Goal: Information Seeking & Learning: Learn about a topic

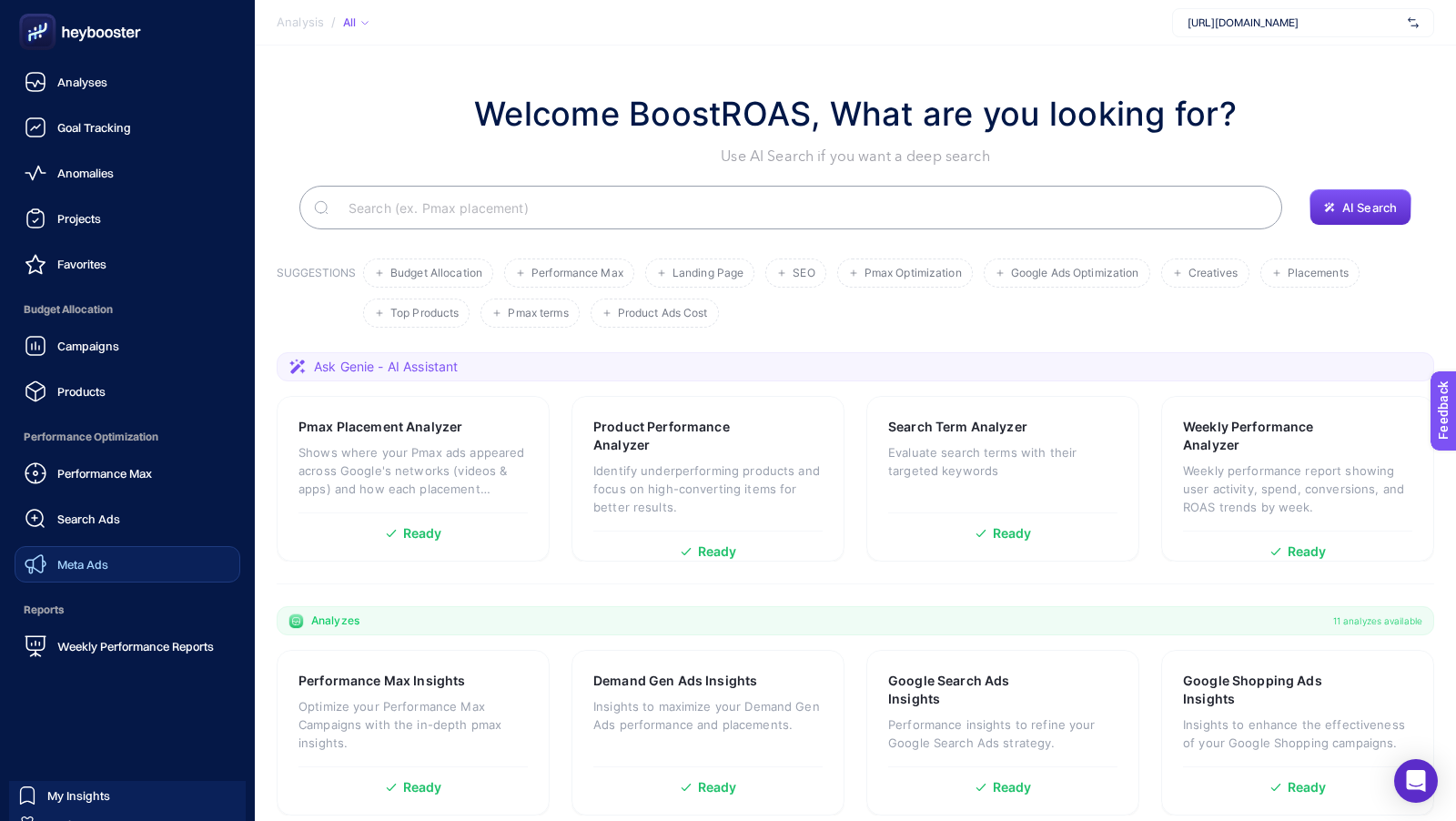
click at [83, 553] on div "Meta Ads" at bounding box center [66, 564] width 84 height 22
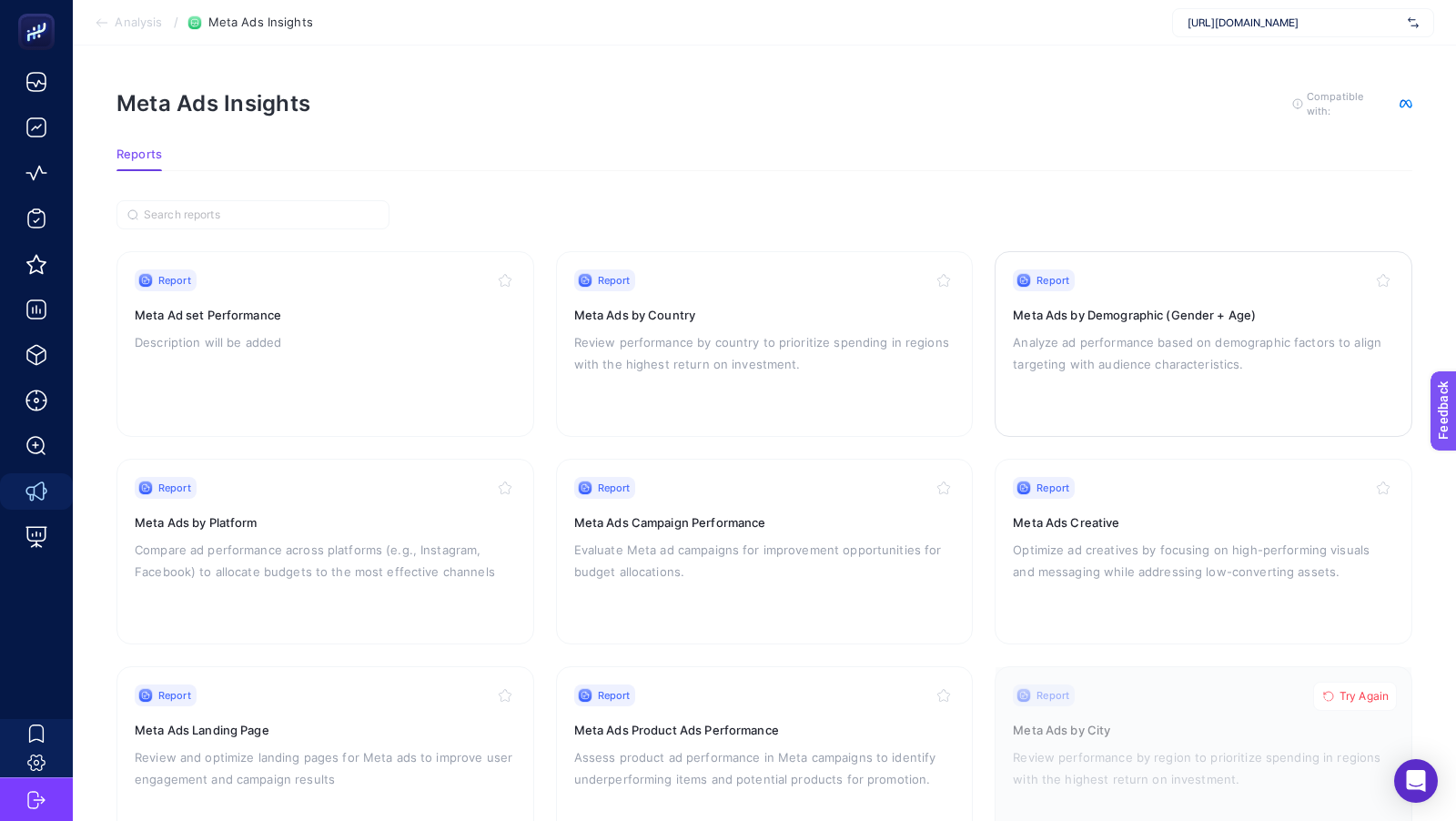
click at [1087, 359] on p "Analyze ad performance based on demographic factors to align targeting with aud…" at bounding box center [1204, 353] width 381 height 44
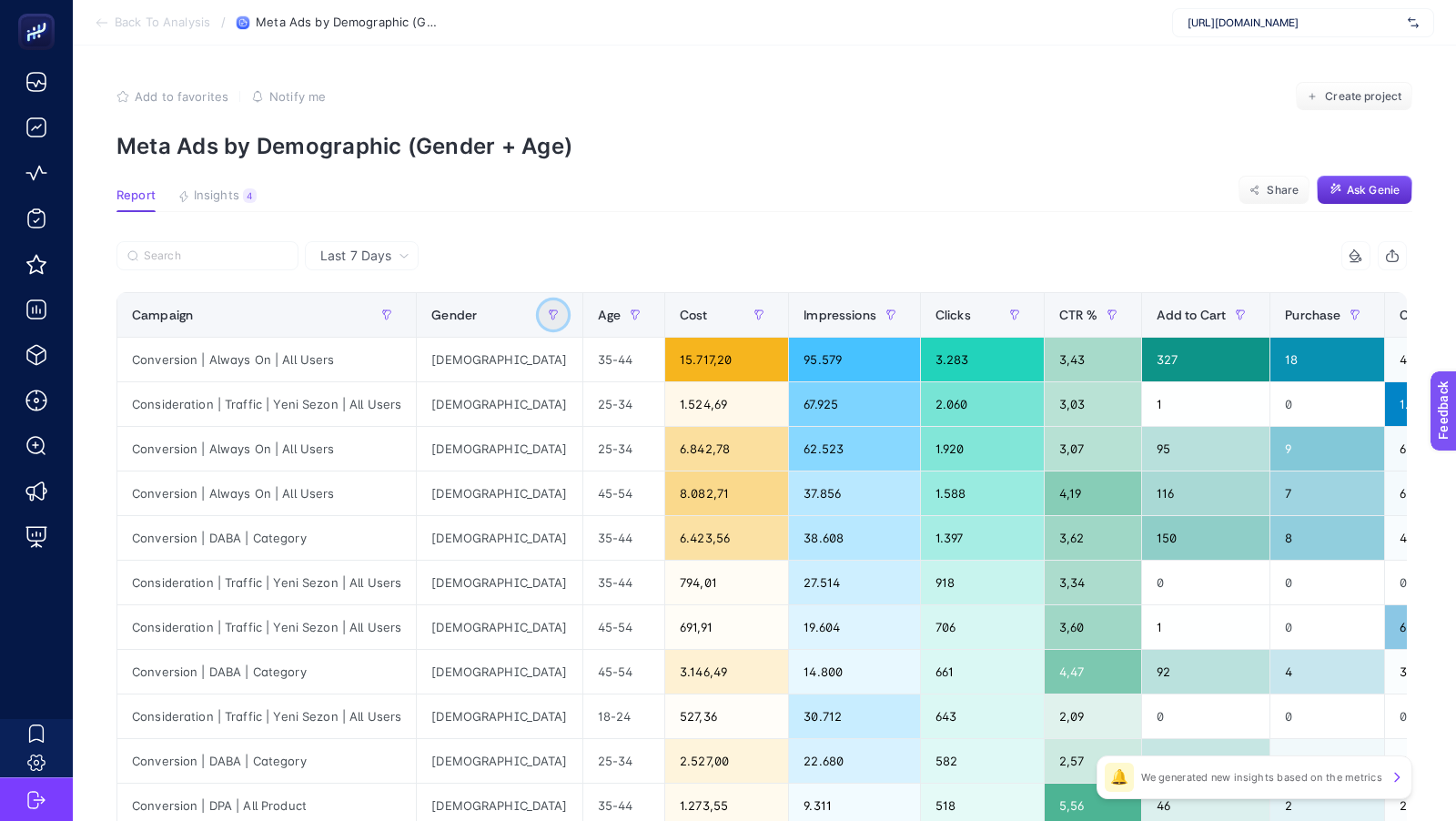
click at [548, 317] on icon "button" at bounding box center [552, 314] width 11 height 11
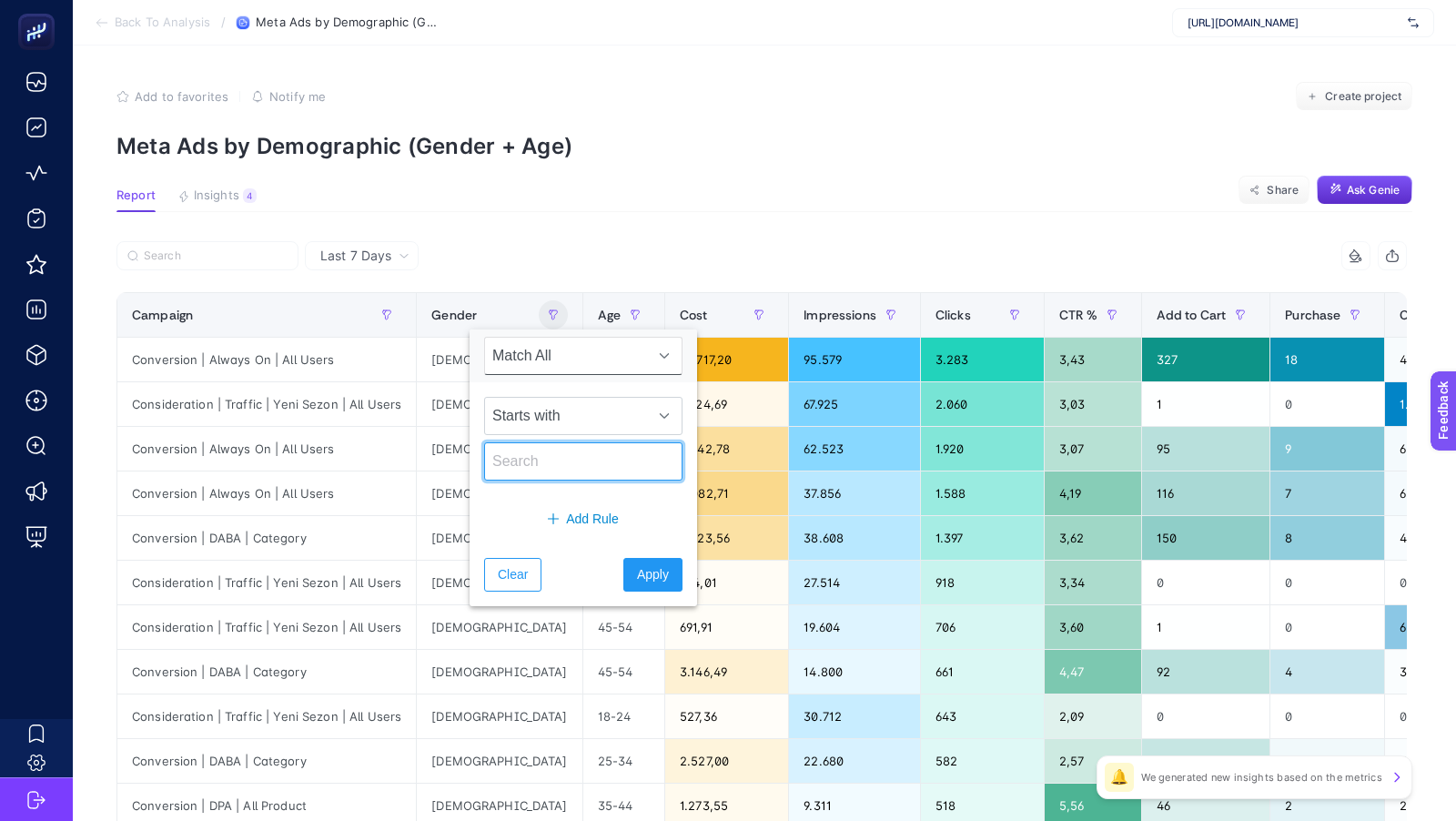
click at [527, 468] on input "text" at bounding box center [583, 460] width 199 height 38
type input "[DEMOGRAPHIC_DATA]"
click at [638, 568] on span "Apply" at bounding box center [653, 575] width 32 height 20
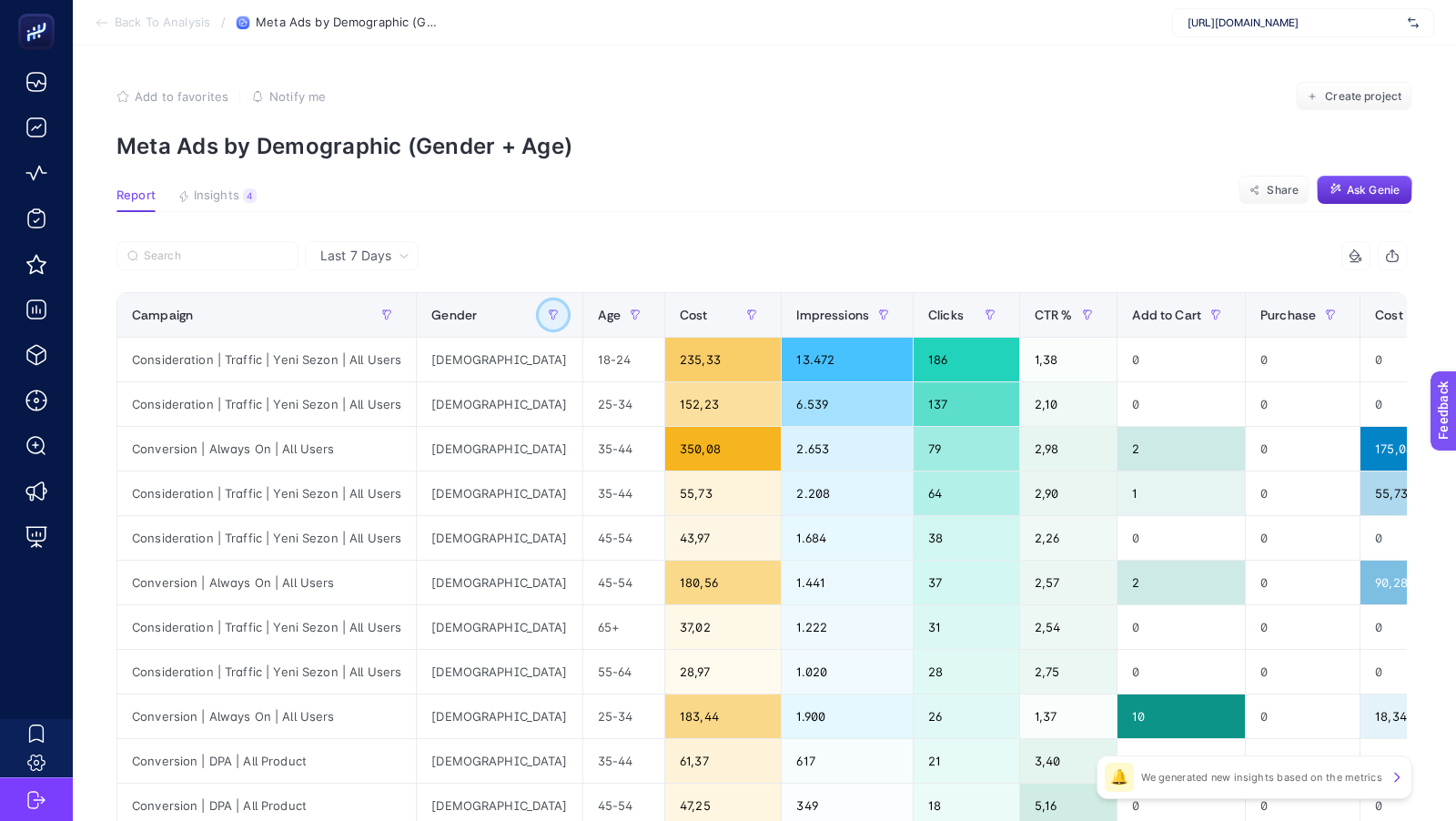
click at [539, 320] on button "button" at bounding box center [553, 315] width 29 height 29
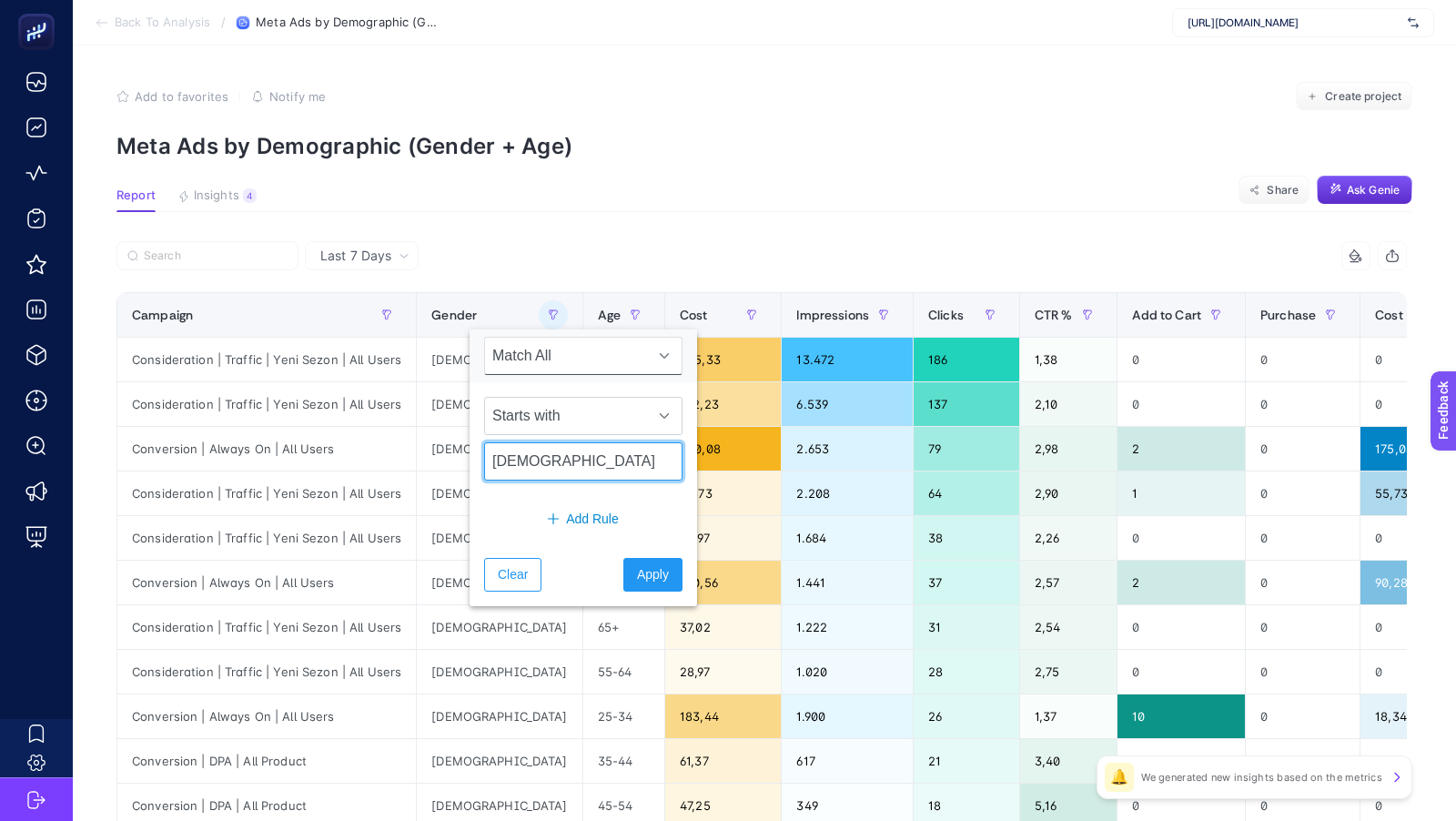
click at [511, 460] on input "[DEMOGRAPHIC_DATA]" at bounding box center [583, 460] width 199 height 38
type input "[DEMOGRAPHIC_DATA]"
click at [638, 567] on span "Apply" at bounding box center [653, 575] width 32 height 20
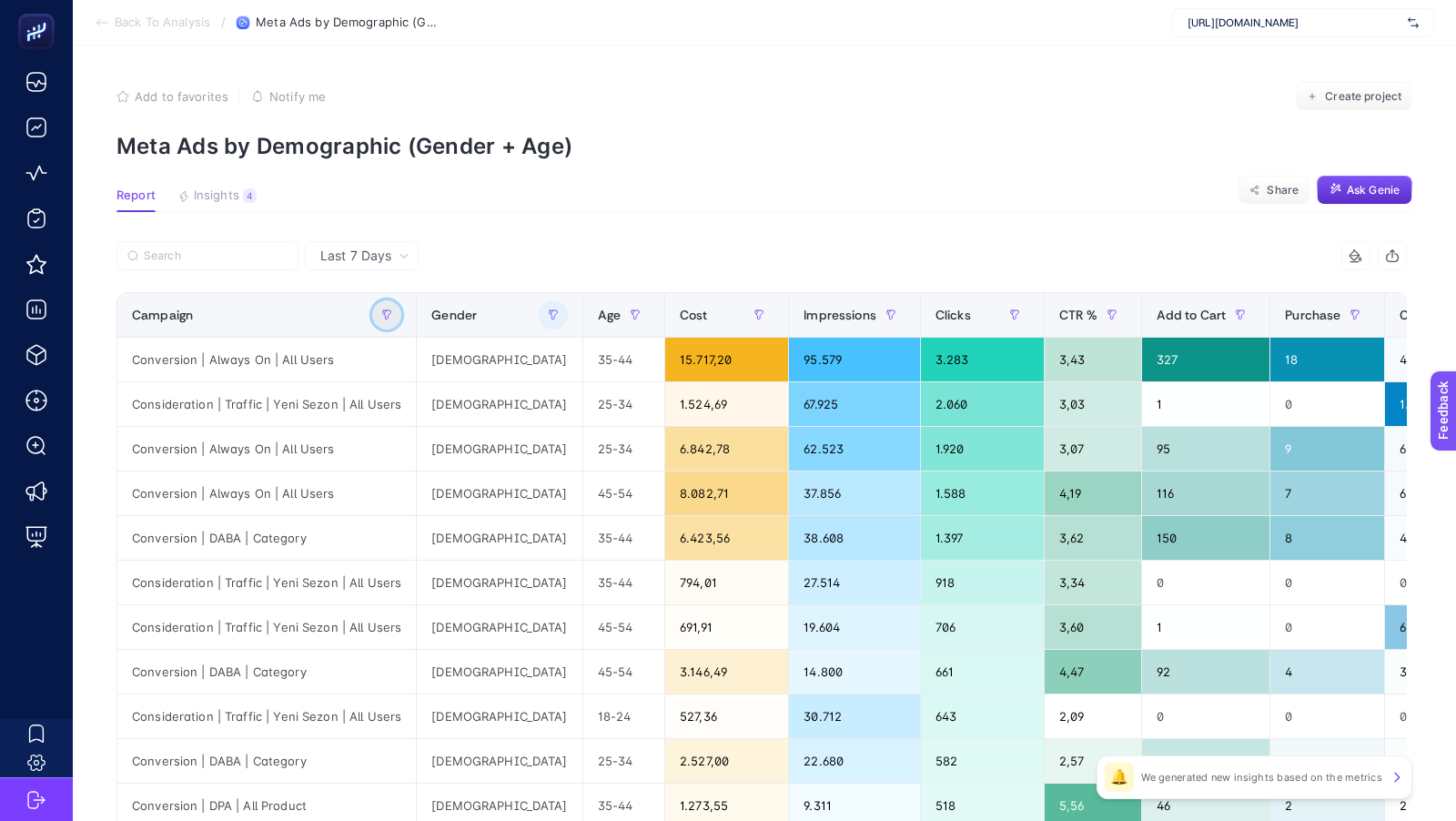
click at [381, 313] on icon "button" at bounding box center [386, 314] width 11 height 11
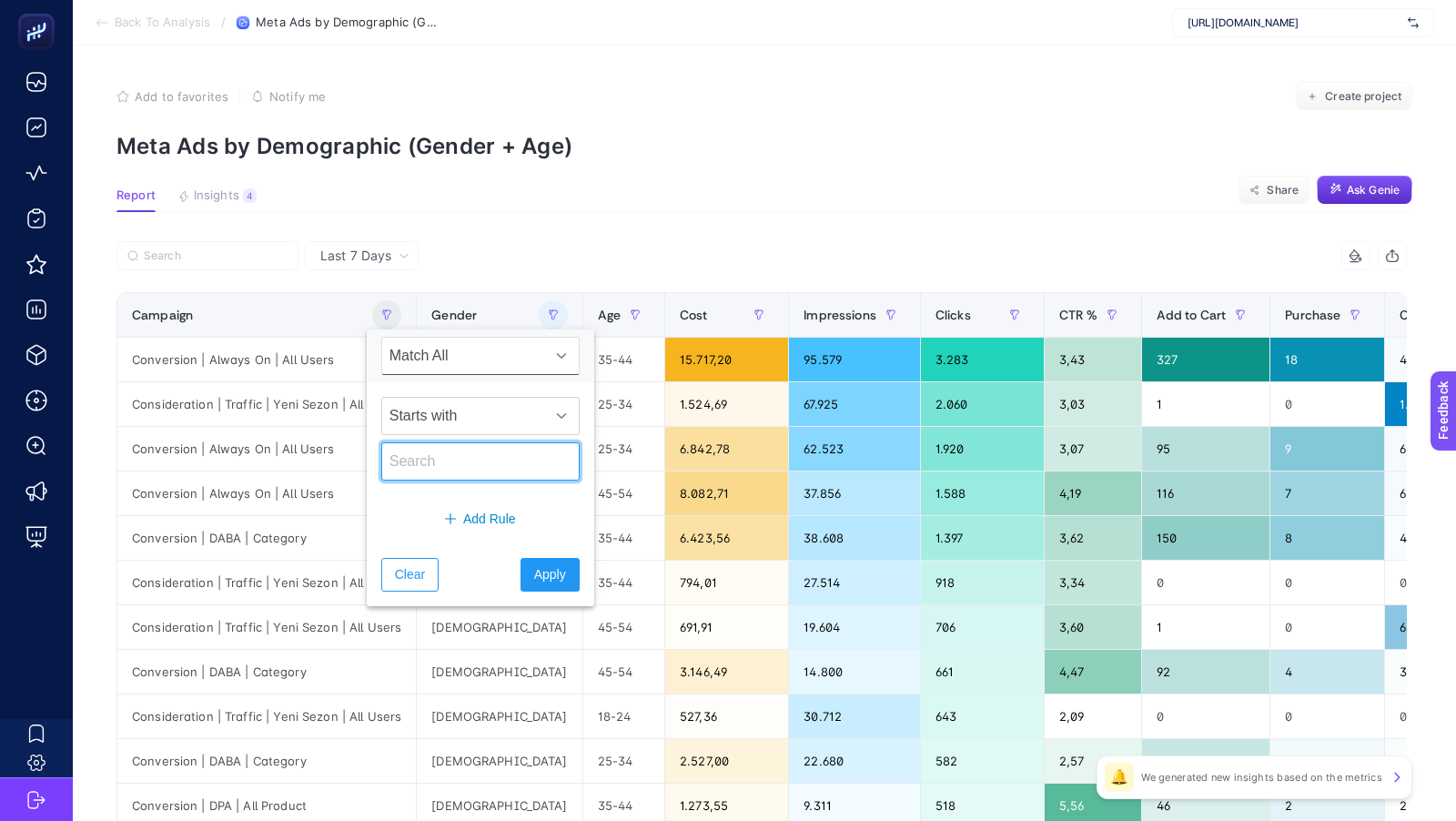
click at [433, 465] on input "text" at bounding box center [480, 460] width 199 height 38
type input "conversion"
click at [523, 559] on button "Apply" at bounding box center [550, 575] width 60 height 33
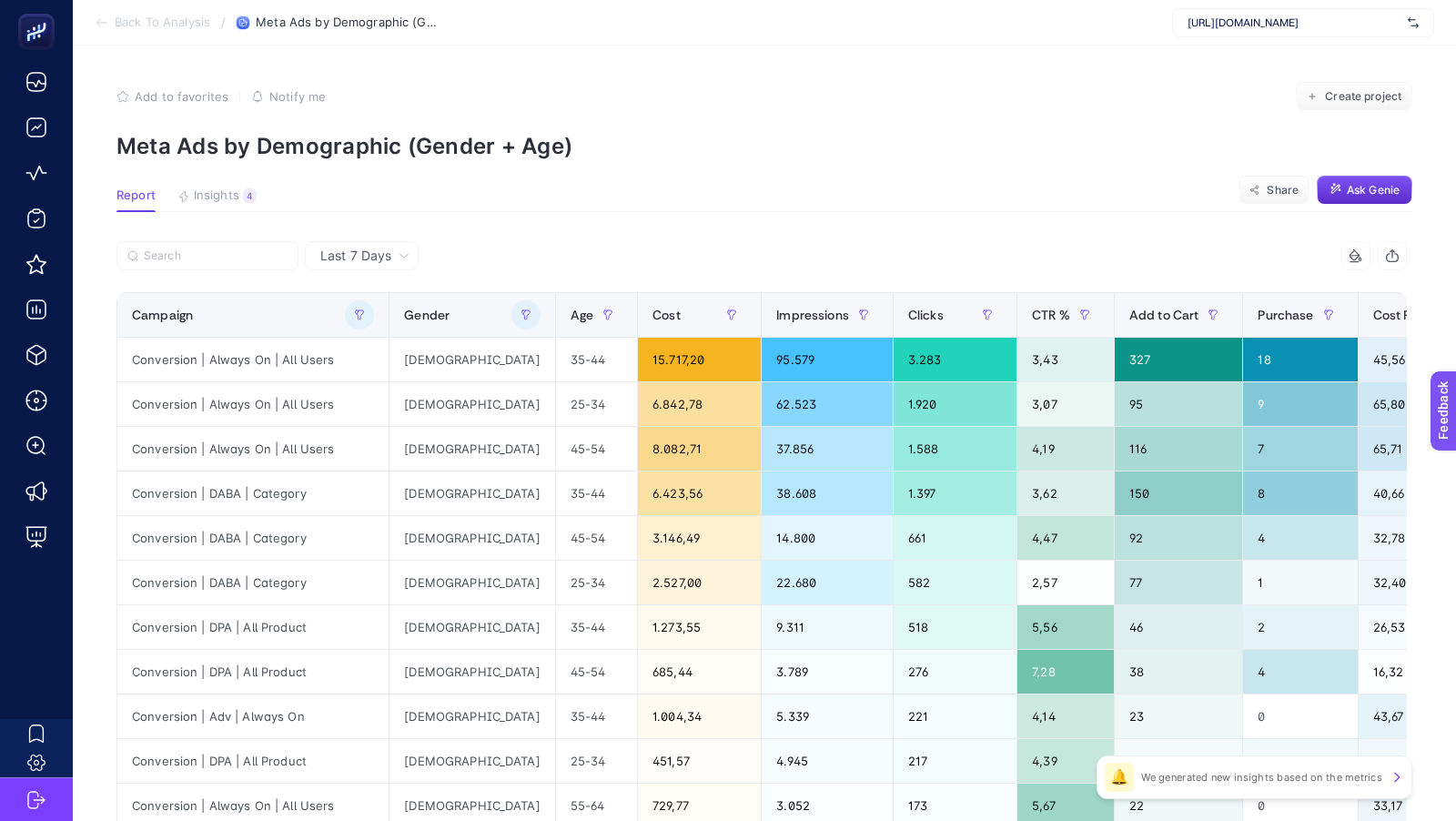
click at [737, 141] on p "Meta Ads by Demographic (Gender + Age)" at bounding box center [765, 146] width 1297 height 26
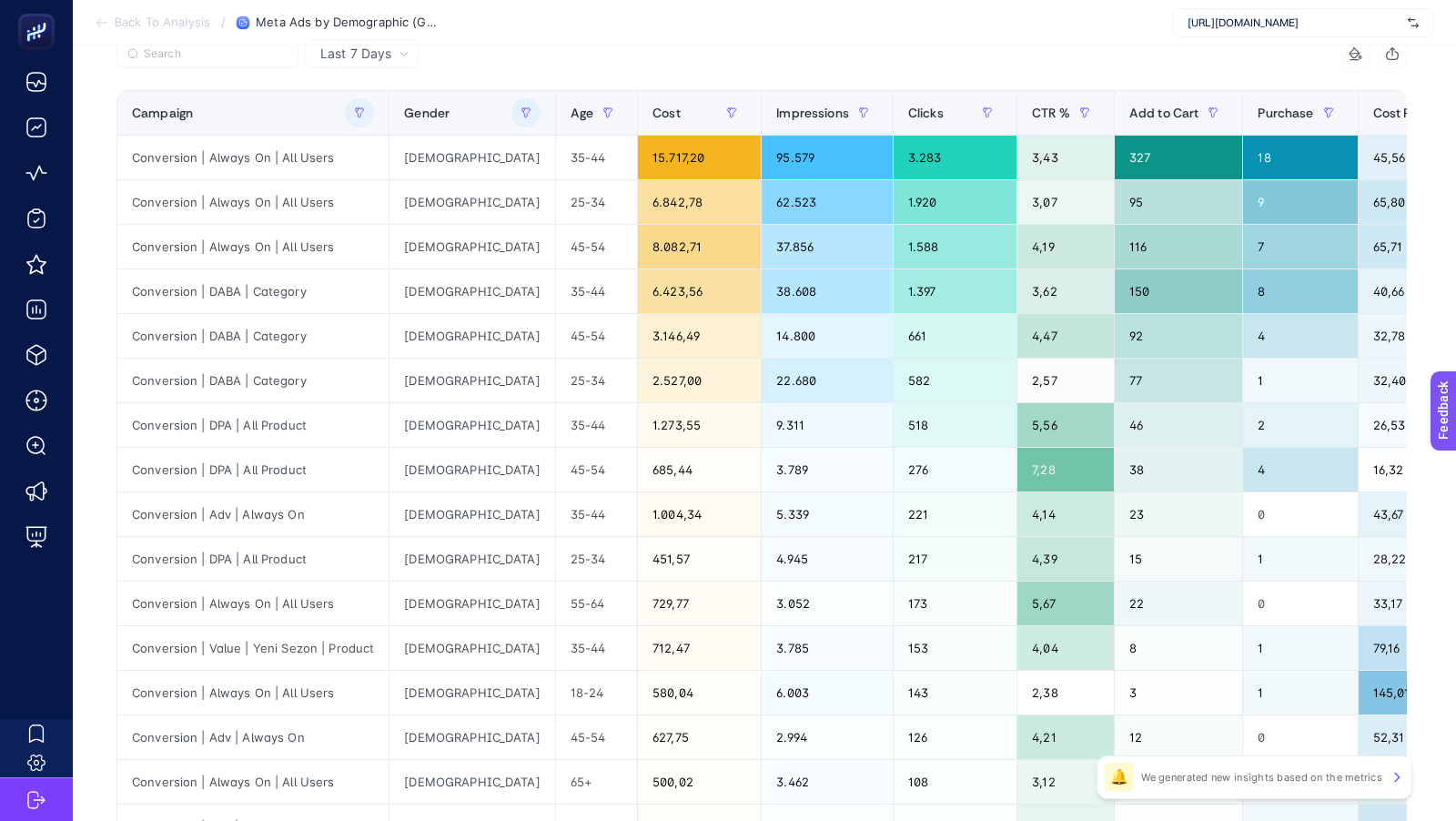
scroll to position [198, 0]
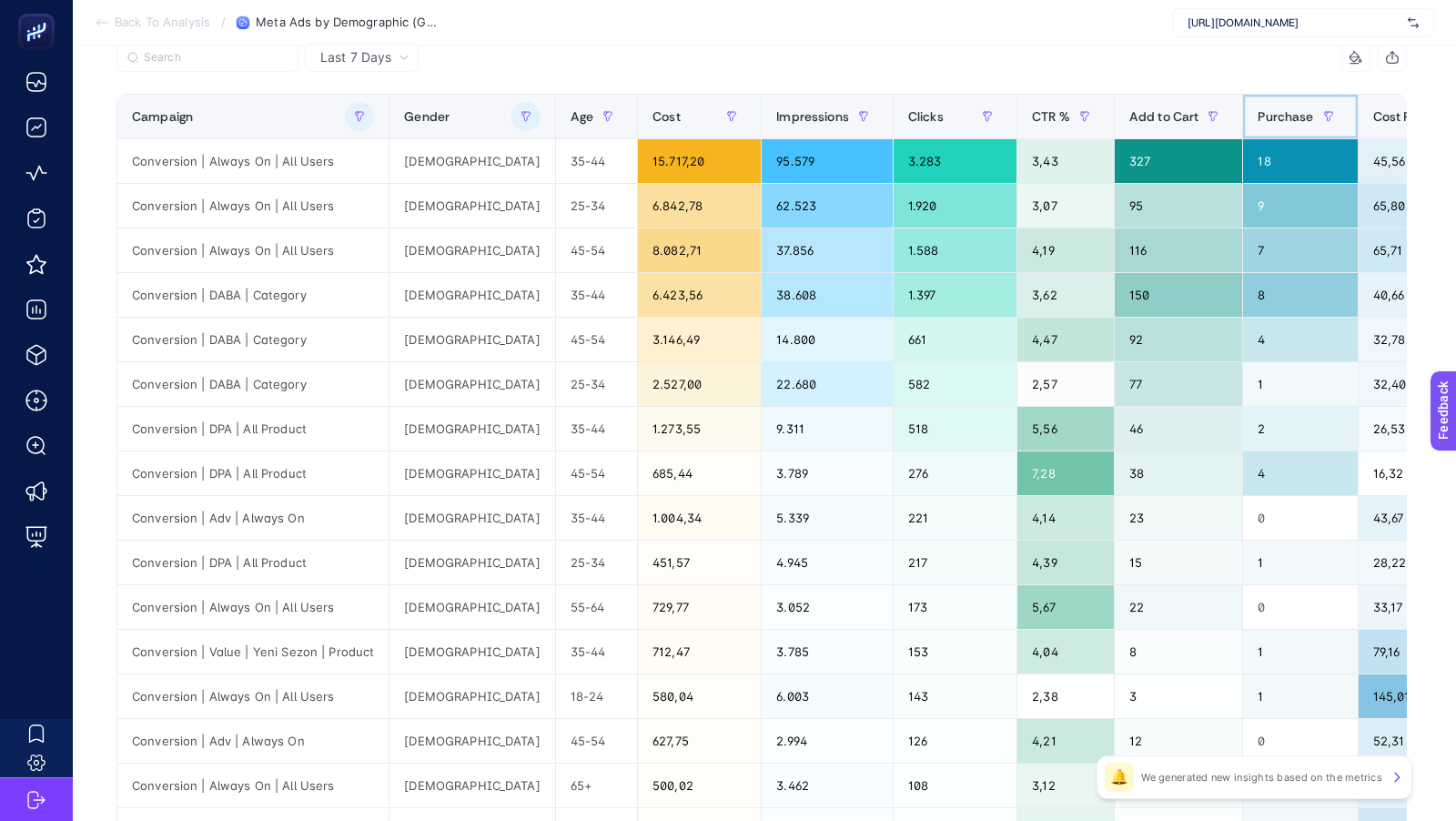
click at [1257, 118] on span "Purchase" at bounding box center [1285, 116] width 56 height 15
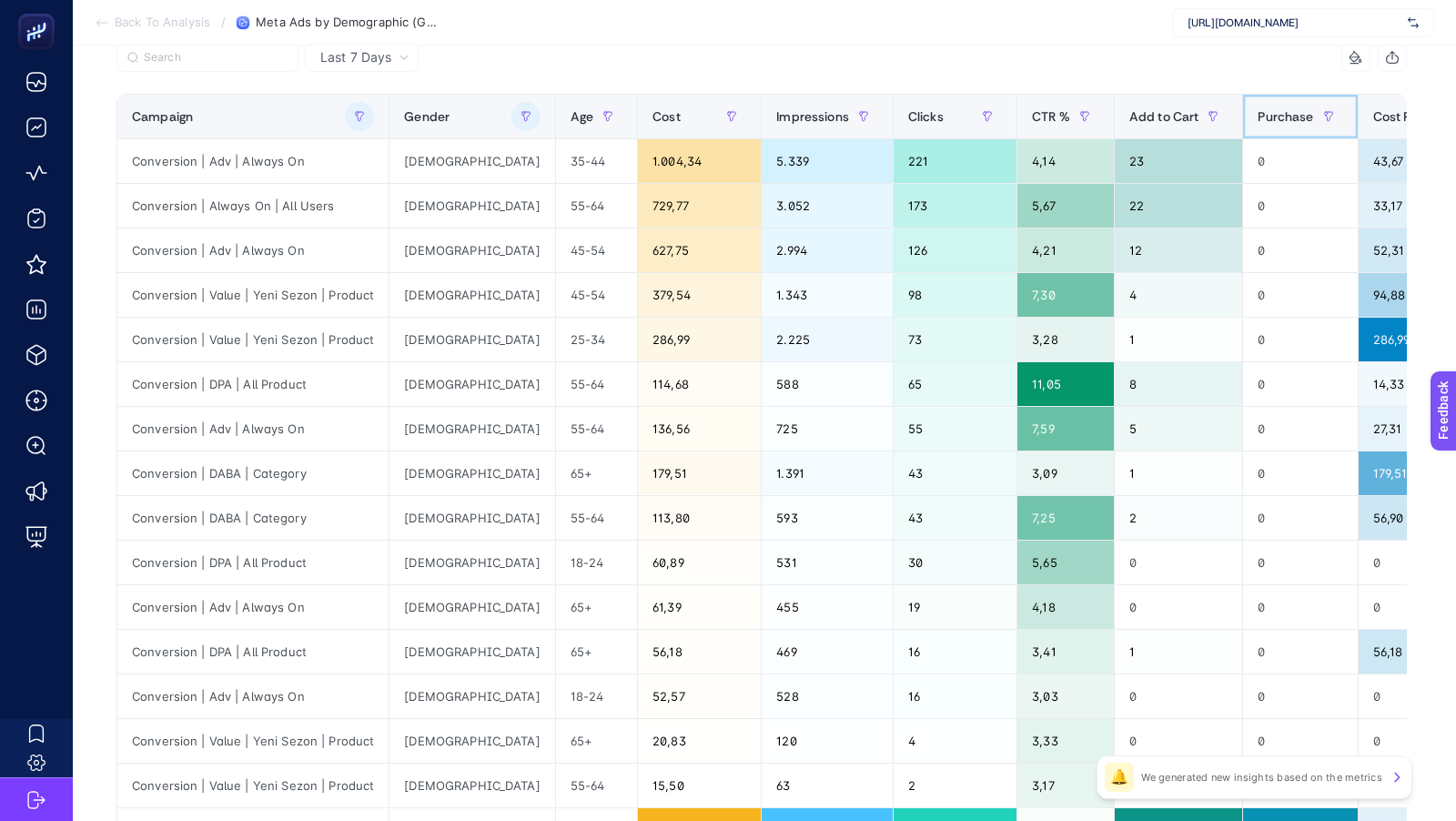
click at [1257, 118] on span "Purchase" at bounding box center [1285, 116] width 56 height 15
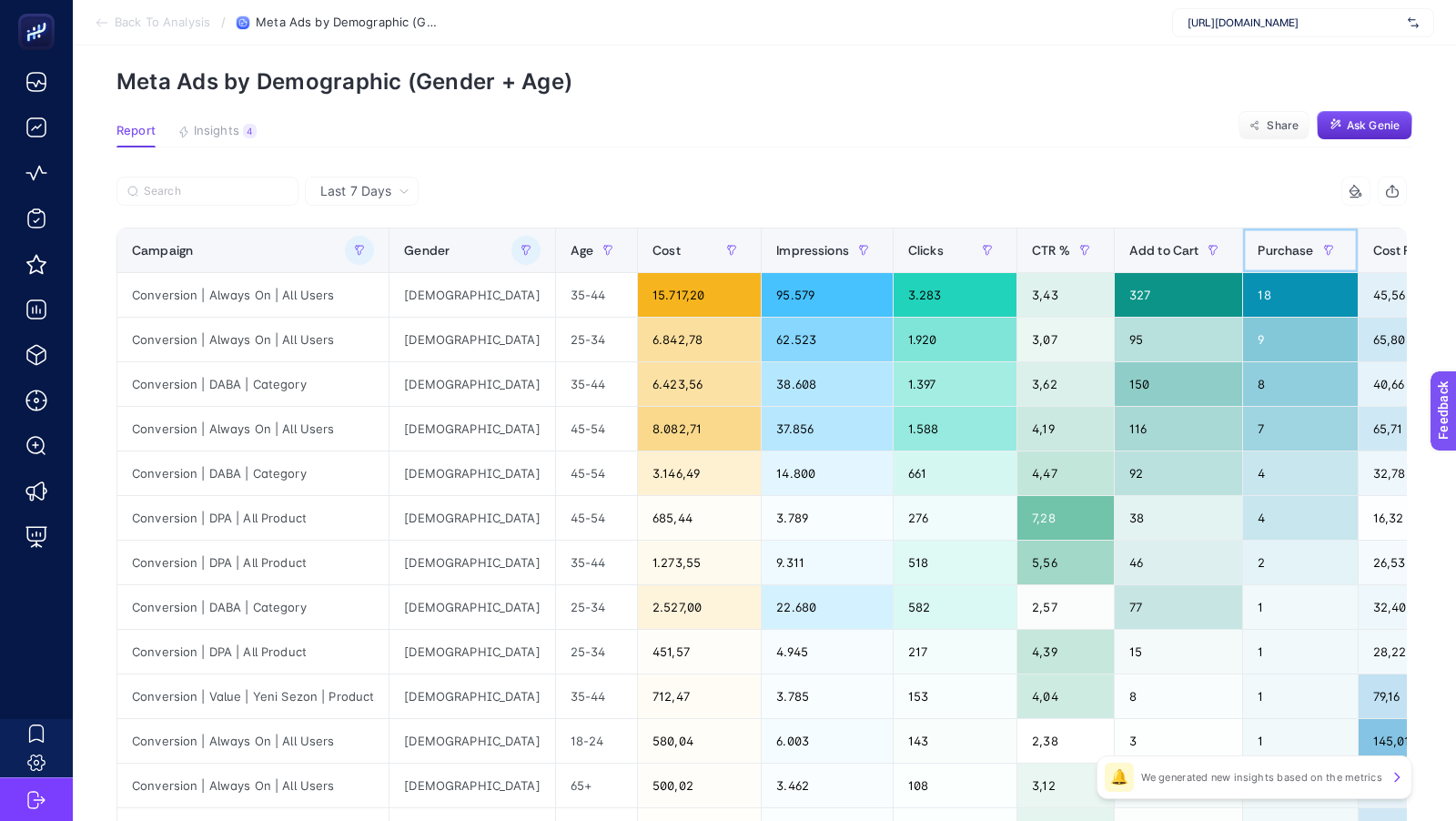
scroll to position [56, 0]
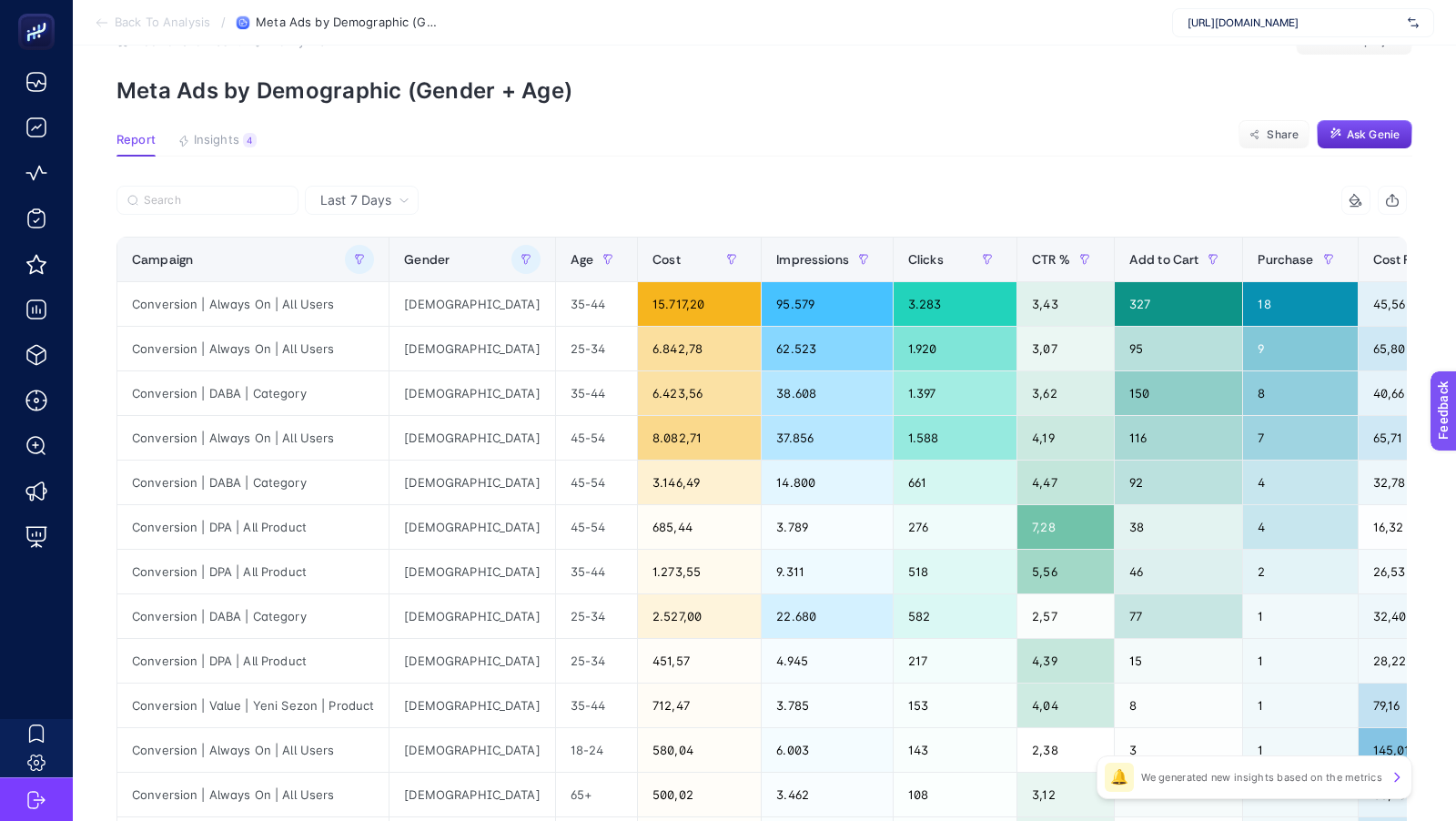
click at [346, 205] on span "Last 7 Days" at bounding box center [356, 199] width 71 height 19
click at [375, 271] on li "Last 30 Days" at bounding box center [361, 272] width 103 height 33
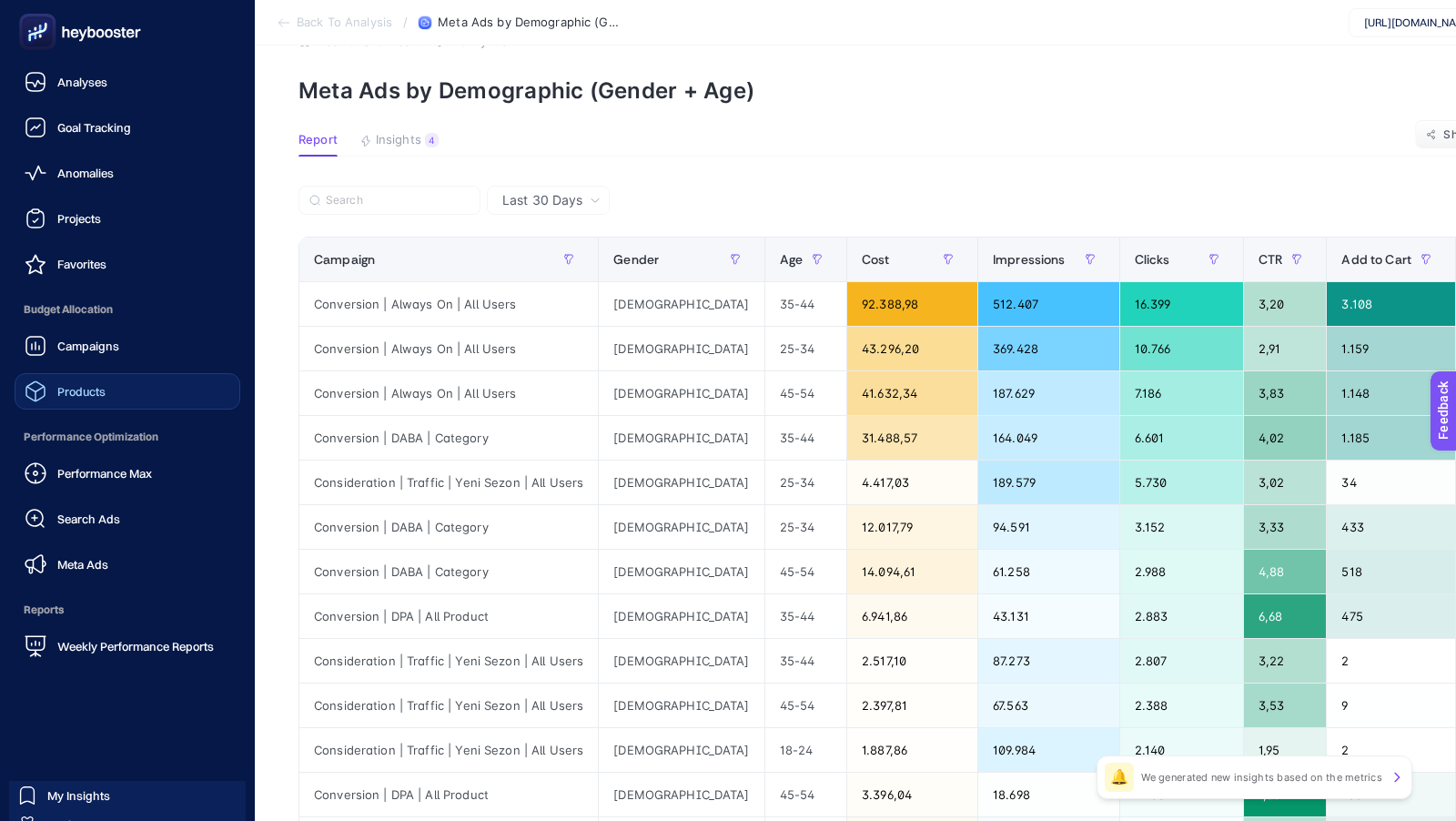
click at [79, 388] on span "Products" at bounding box center [81, 391] width 48 height 15
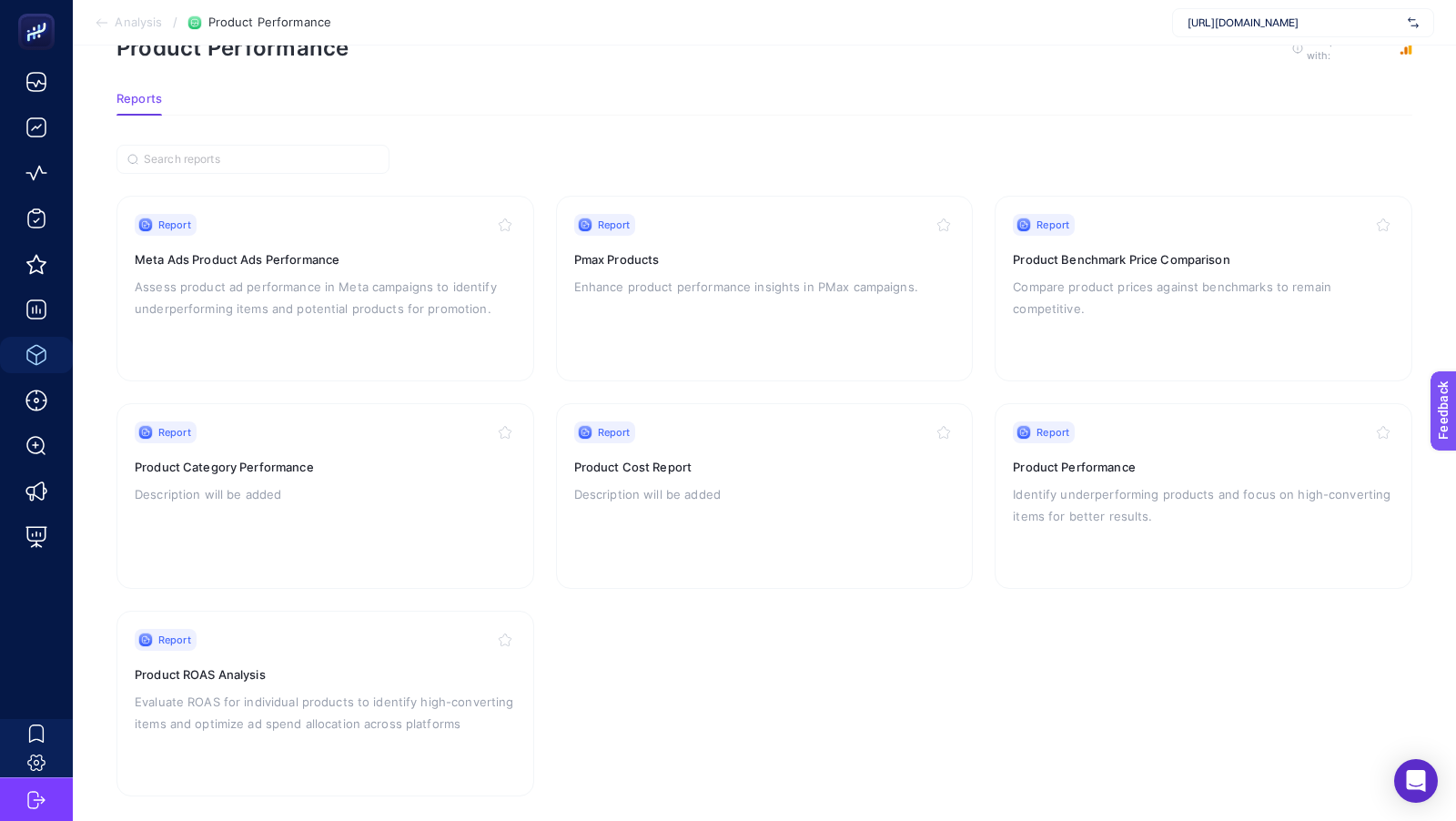
click at [1011, 410] on link "Report Product Performance Identify underperforming products and focus on high-…" at bounding box center [1203, 496] width 418 height 186
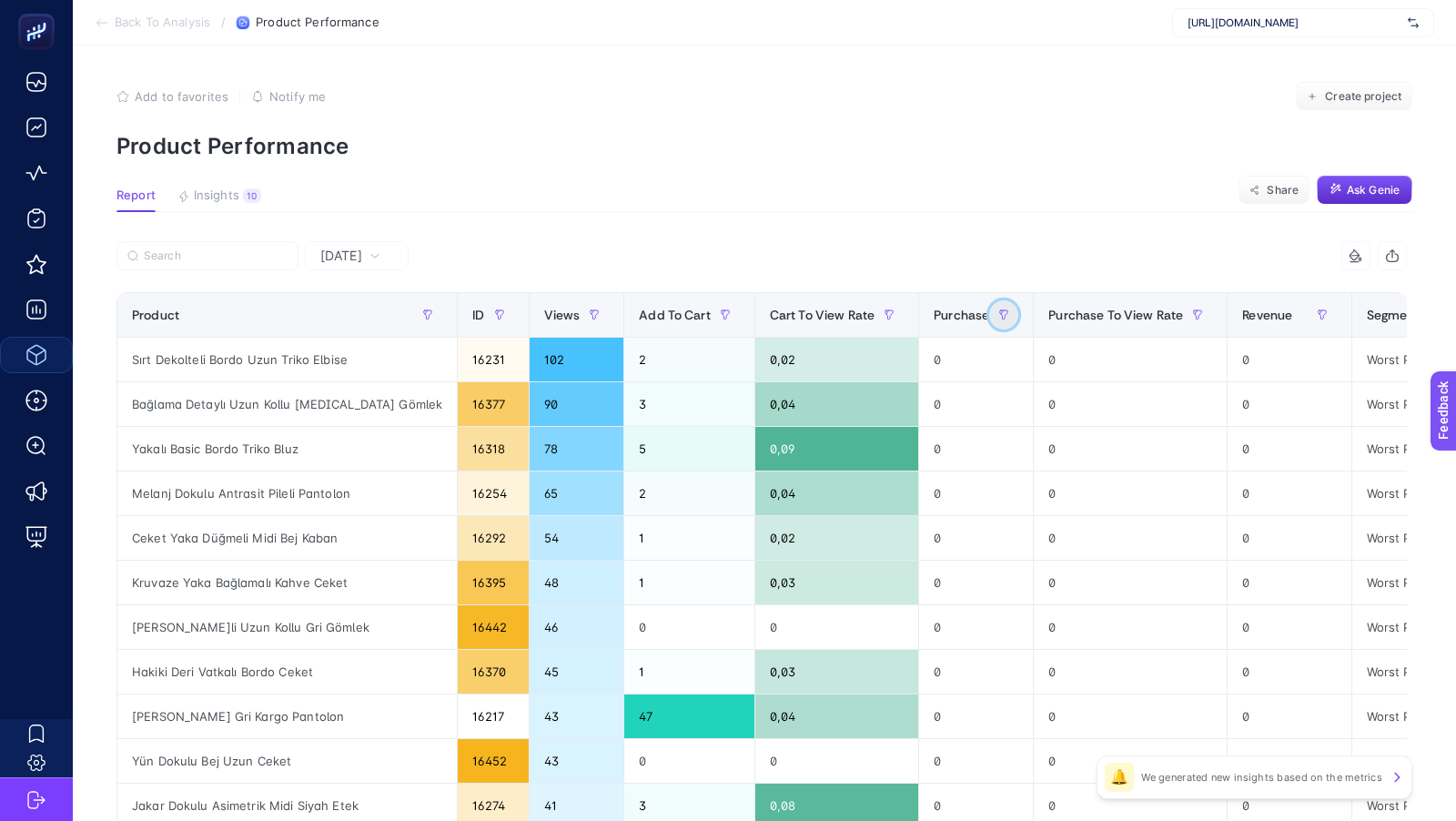
click at [990, 316] on button "button" at bounding box center [1004, 315] width 29 height 29
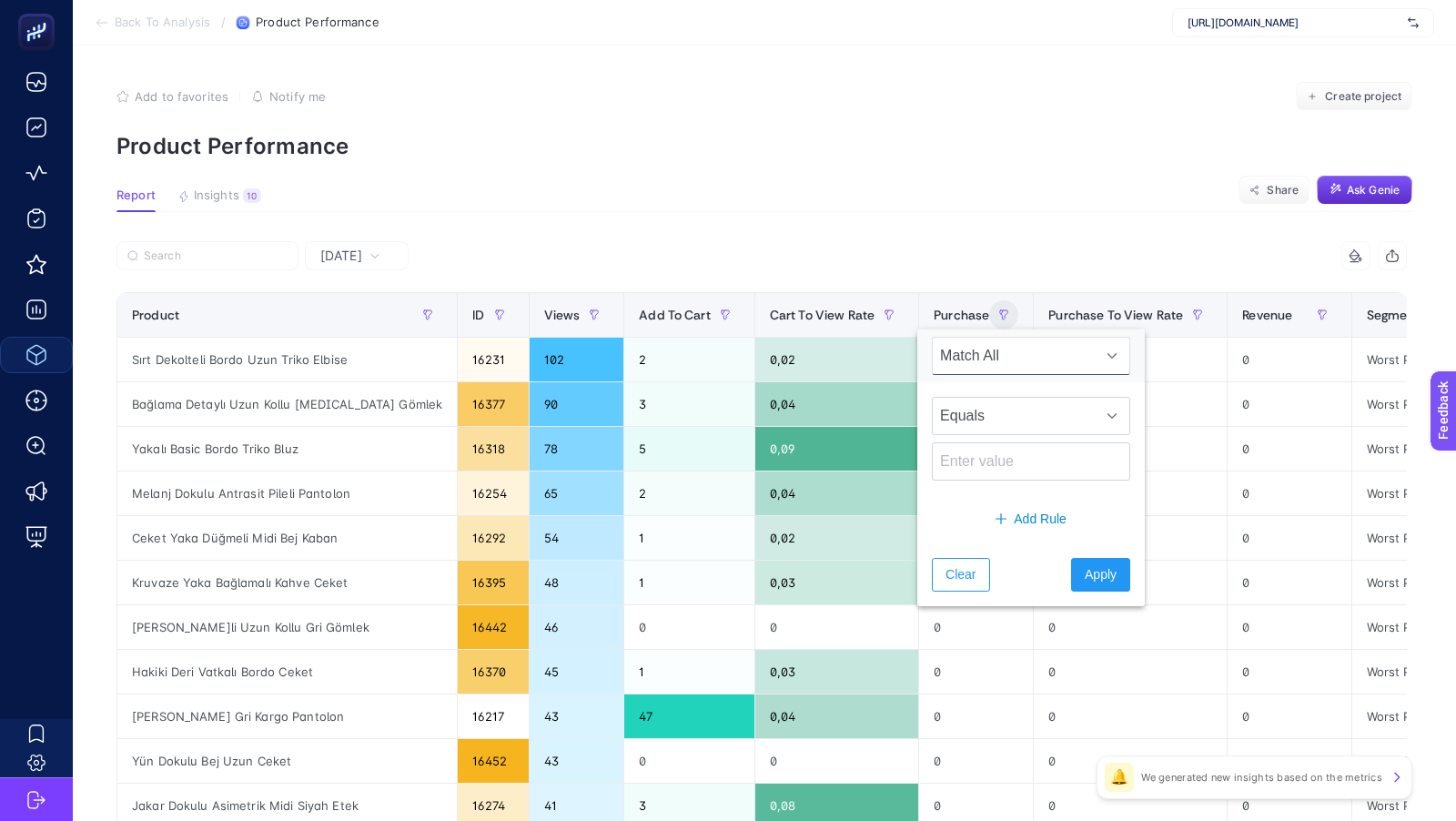
click at [362, 260] on span "[DATE]" at bounding box center [341, 255] width 42 height 19
click at [351, 258] on span "[DATE]" at bounding box center [341, 255] width 42 height 19
click at [355, 256] on span "[DATE]" at bounding box center [341, 255] width 42 height 19
click at [339, 374] on li "Last 30 Days" at bounding box center [356, 368] width 93 height 51
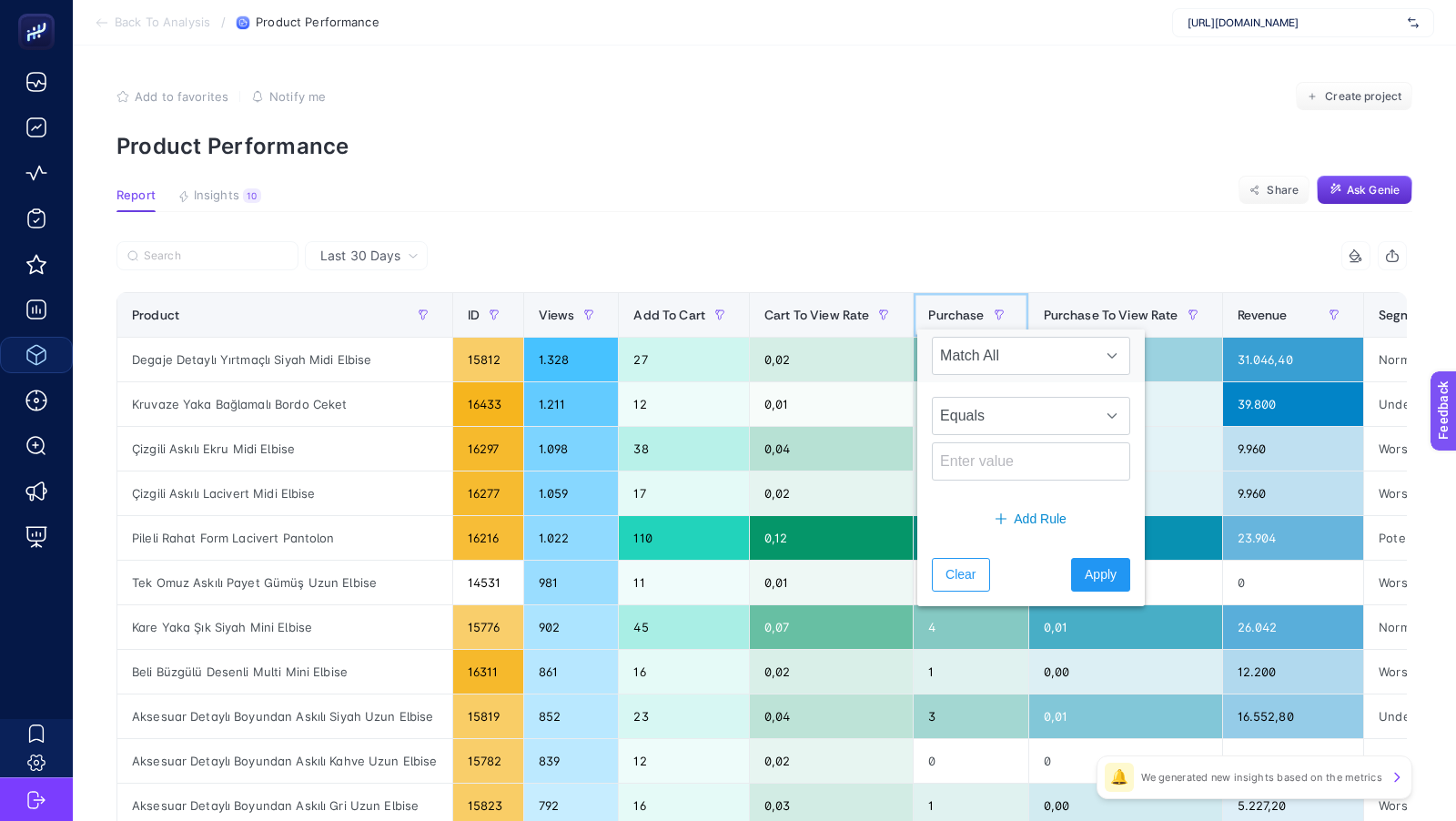
click at [935, 312] on span "Purchase" at bounding box center [955, 315] width 56 height 15
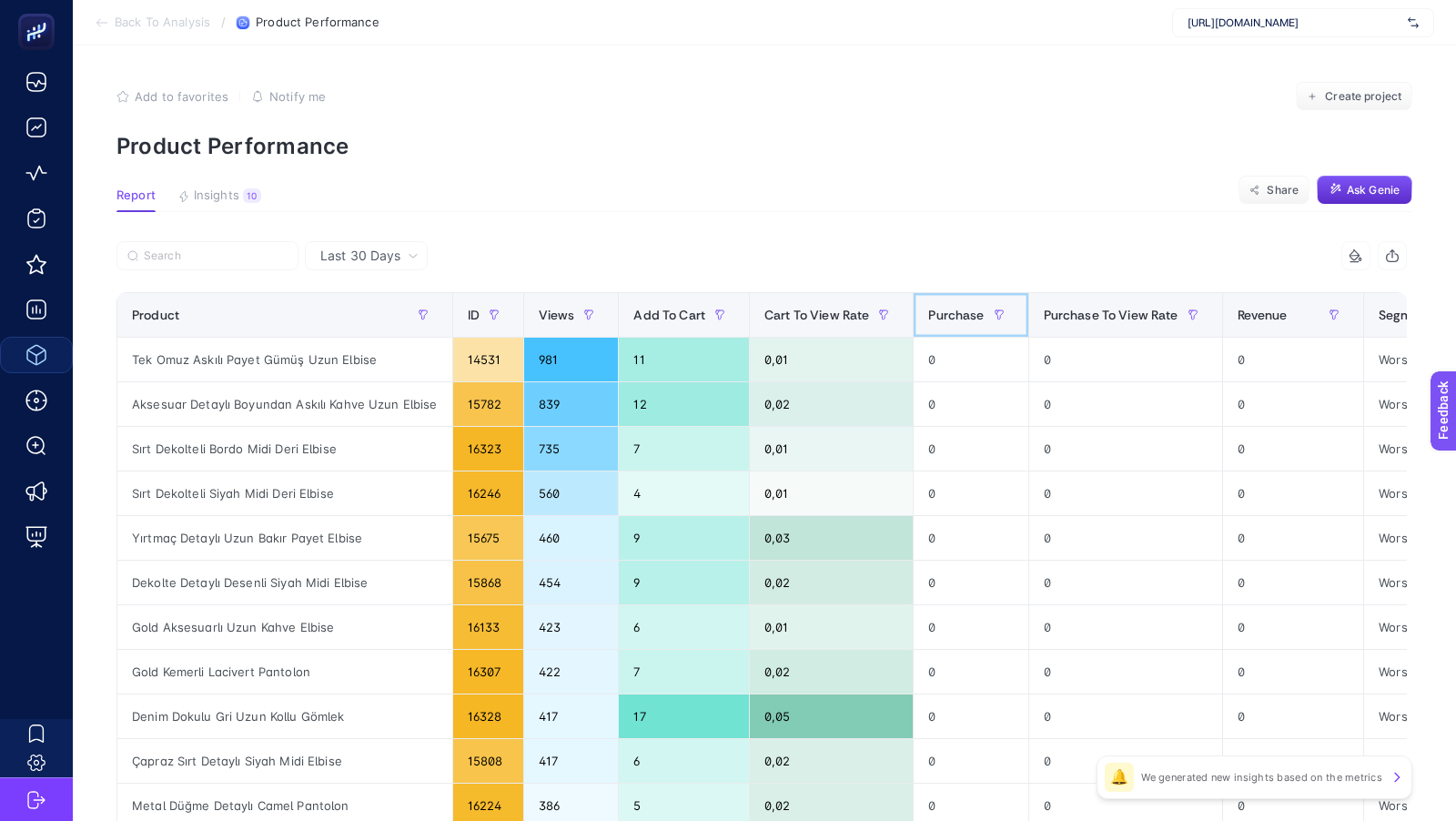
click at [935, 311] on span "Purchase" at bounding box center [955, 315] width 56 height 15
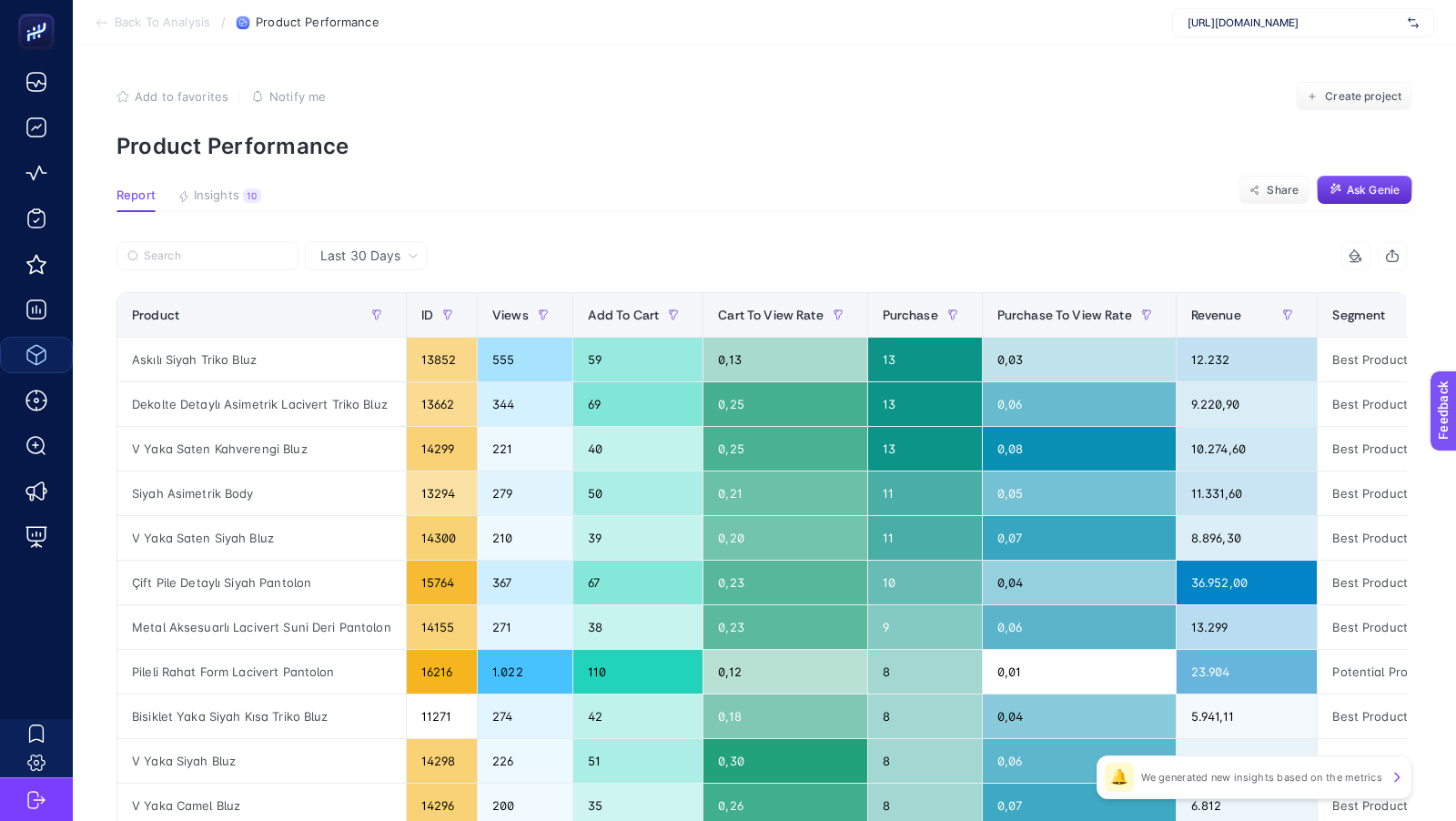
click at [369, 241] on div "Last 30 Days" at bounding box center [367, 256] width 123 height 29
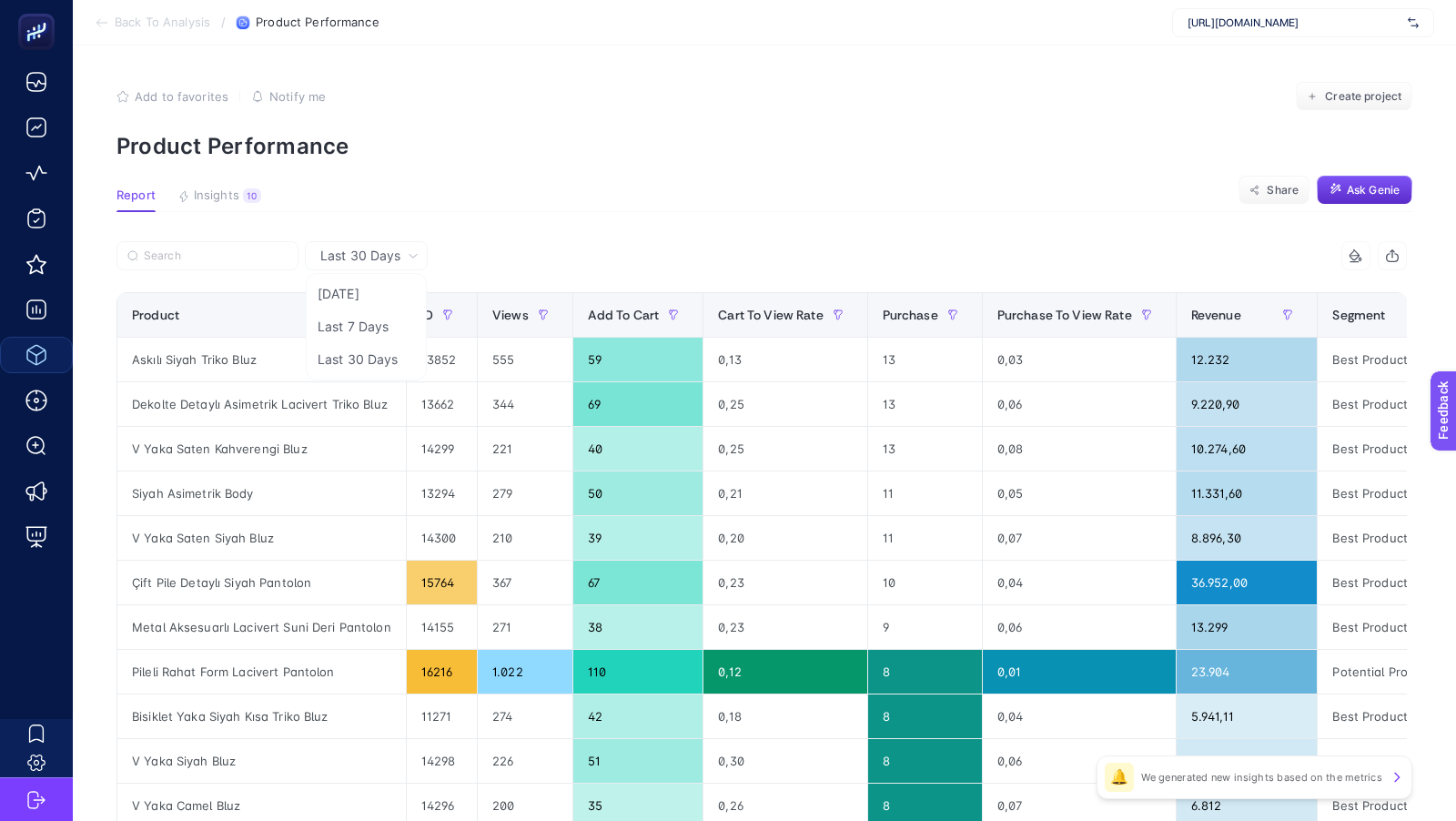
click at [354, 263] on span "Last 30 Days" at bounding box center [361, 255] width 80 height 19
click at [347, 327] on div "Product" at bounding box center [261, 315] width 259 height 29
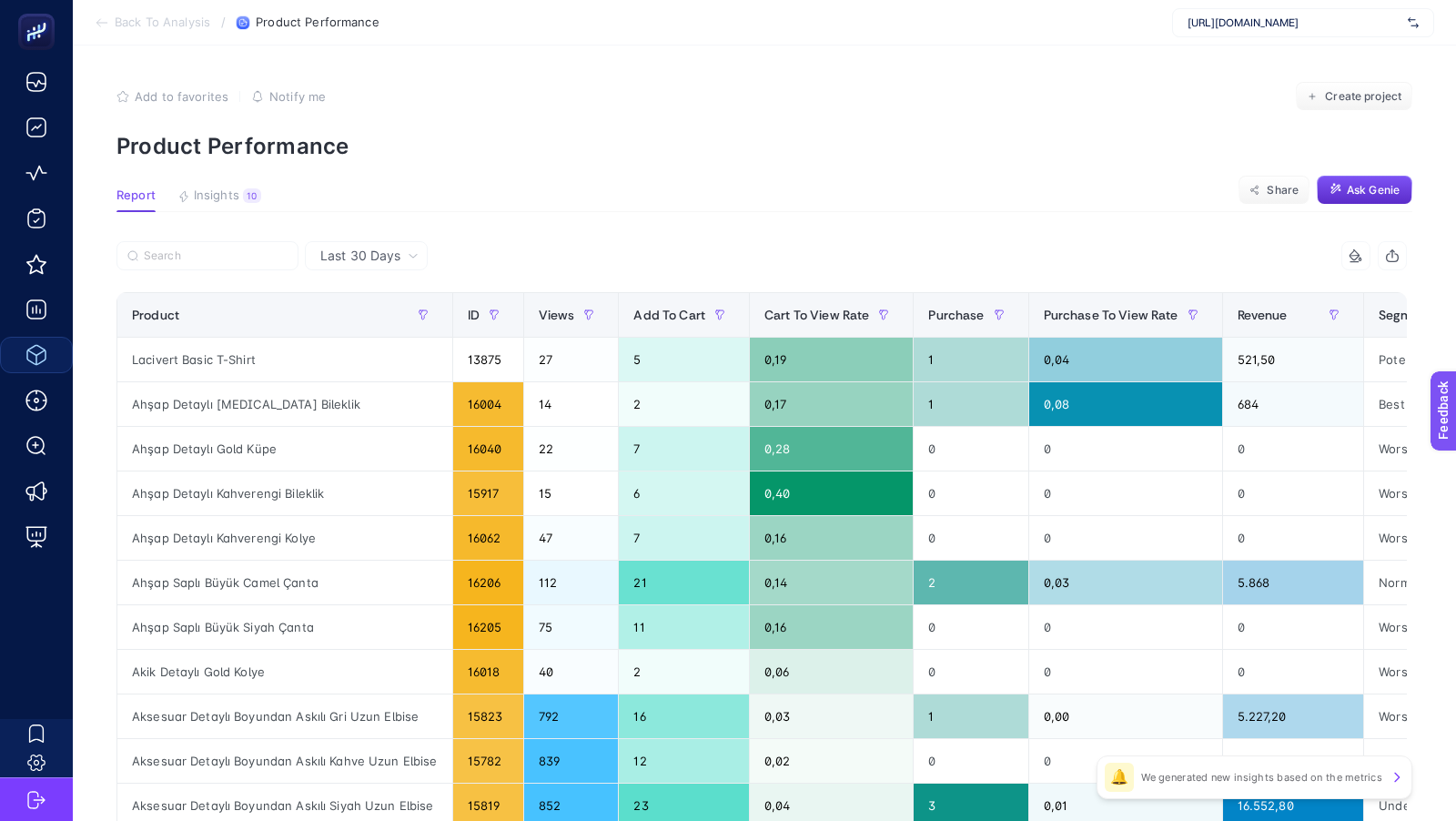
click at [364, 259] on span "Last 30 Days" at bounding box center [361, 255] width 80 height 19
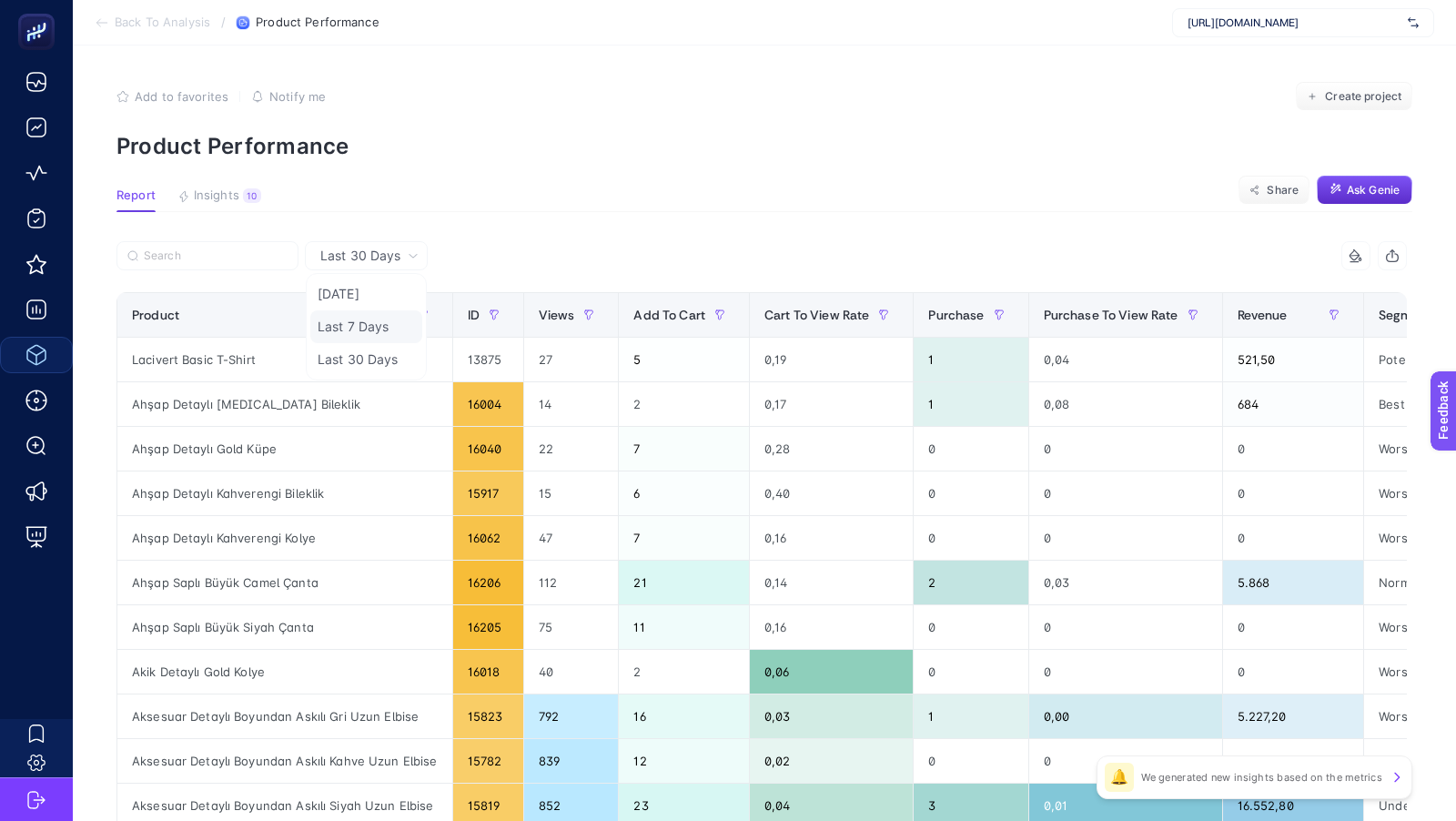
click at [369, 324] on li "Last 7 Days" at bounding box center [366, 326] width 111 height 33
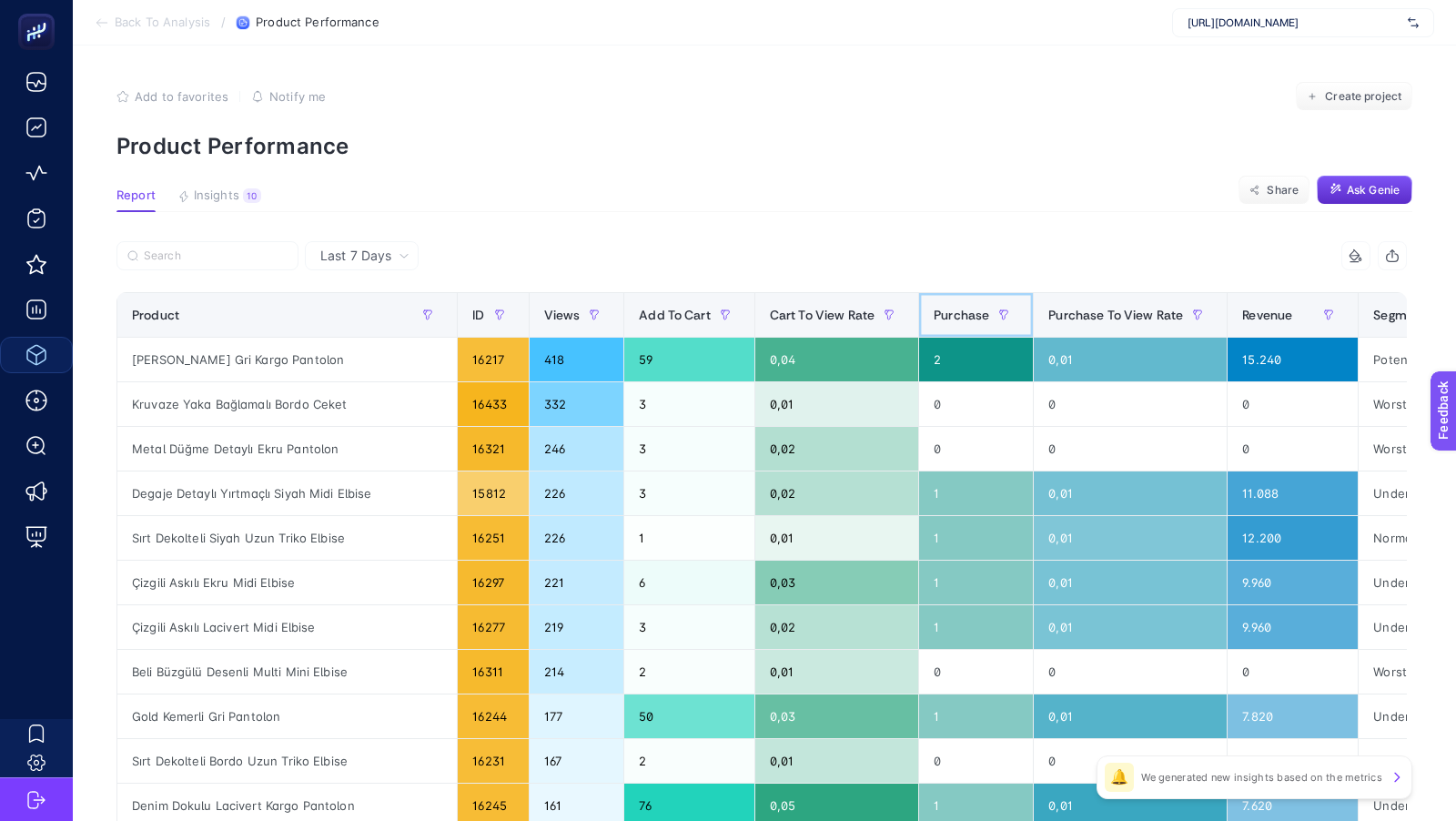
click at [934, 312] on span "Purchase" at bounding box center [961, 315] width 56 height 15
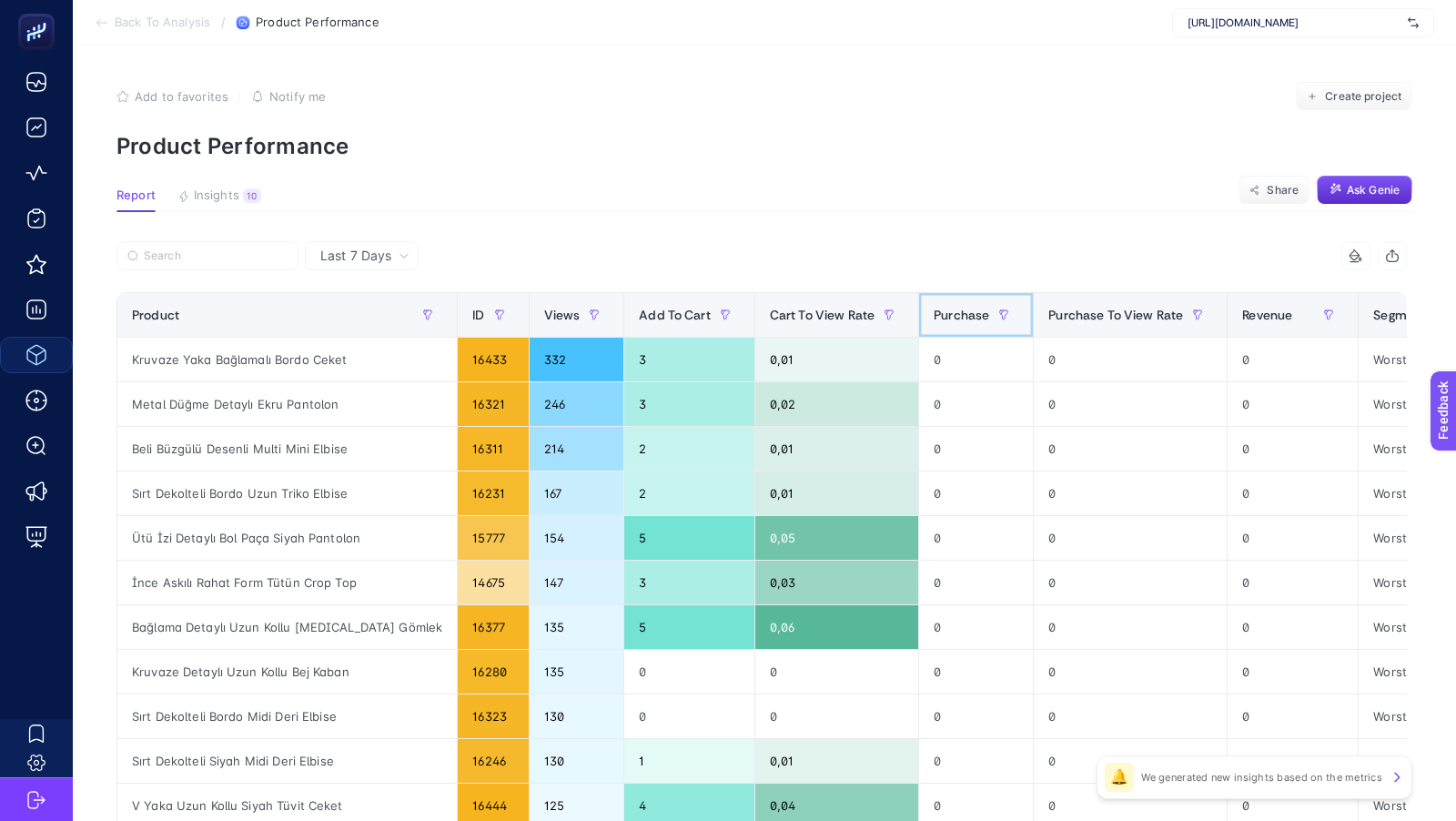
click at [934, 312] on span "Purchase" at bounding box center [961, 315] width 56 height 15
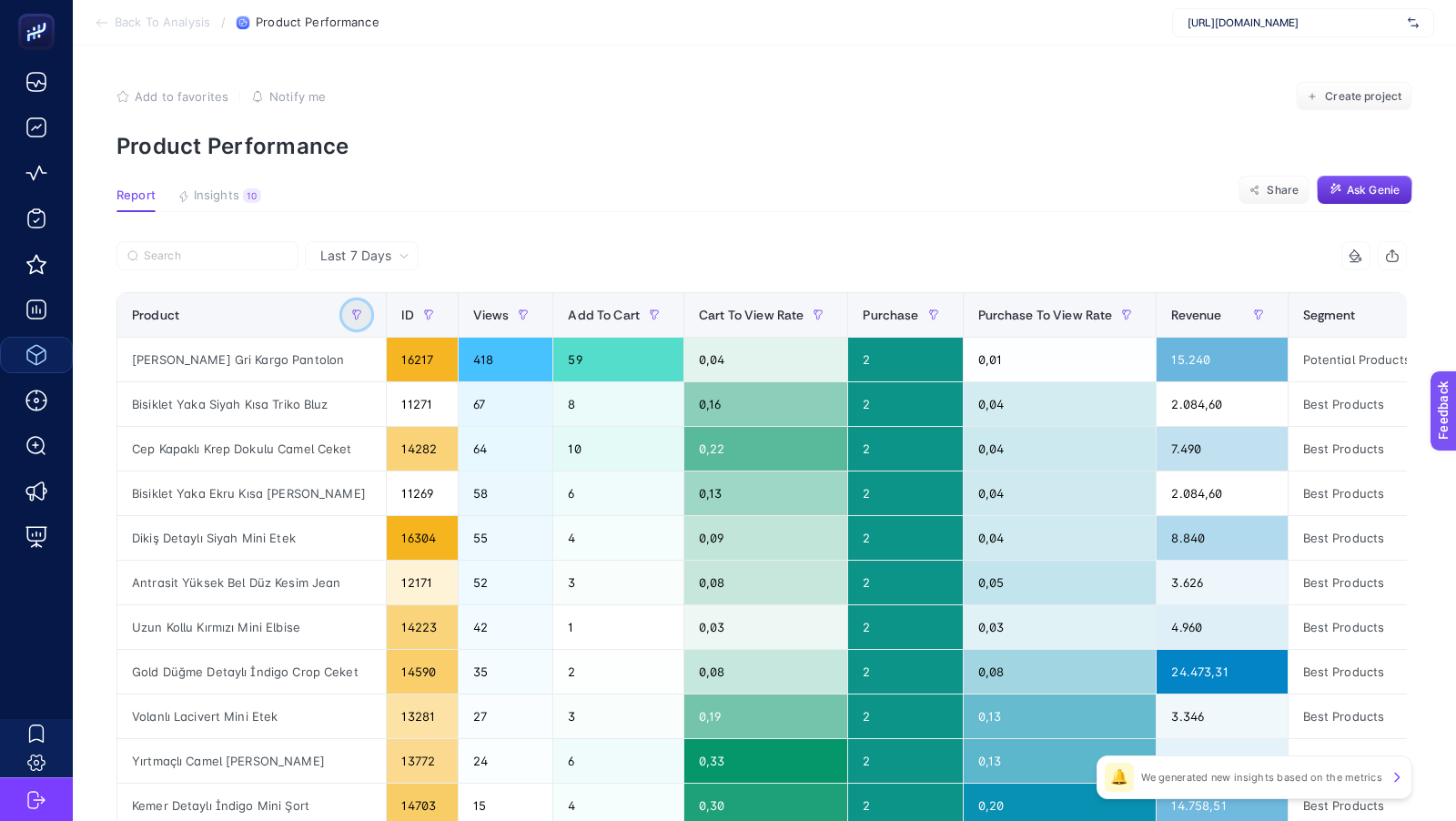
click at [355, 305] on button "button" at bounding box center [357, 315] width 29 height 29
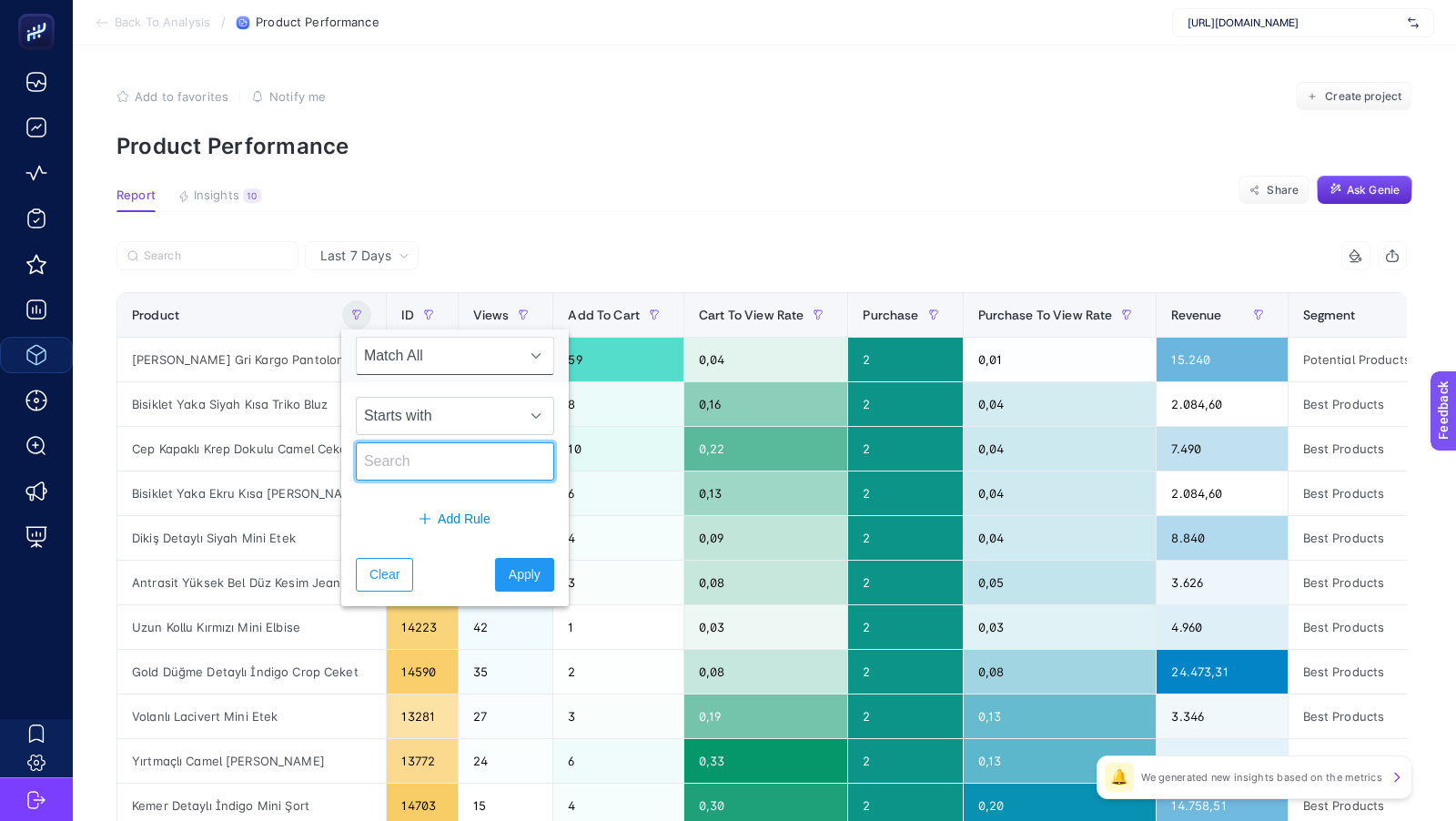
click at [416, 454] on input "text" at bounding box center [455, 460] width 199 height 38
type input "etek"
click at [427, 406] on span "Starts with" at bounding box center [438, 415] width 162 height 36
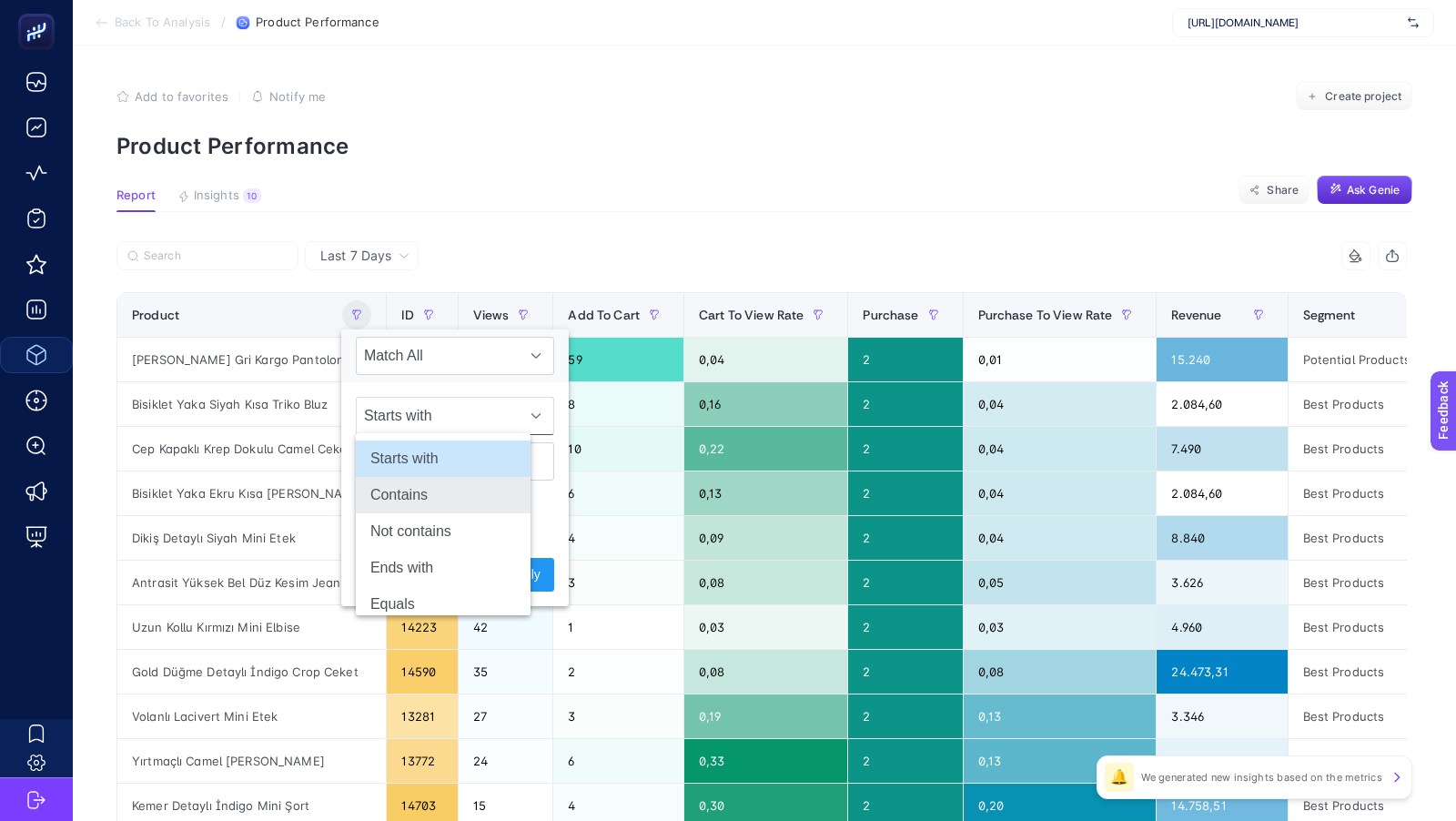
click at [391, 492] on li "Contains" at bounding box center [443, 495] width 175 height 36
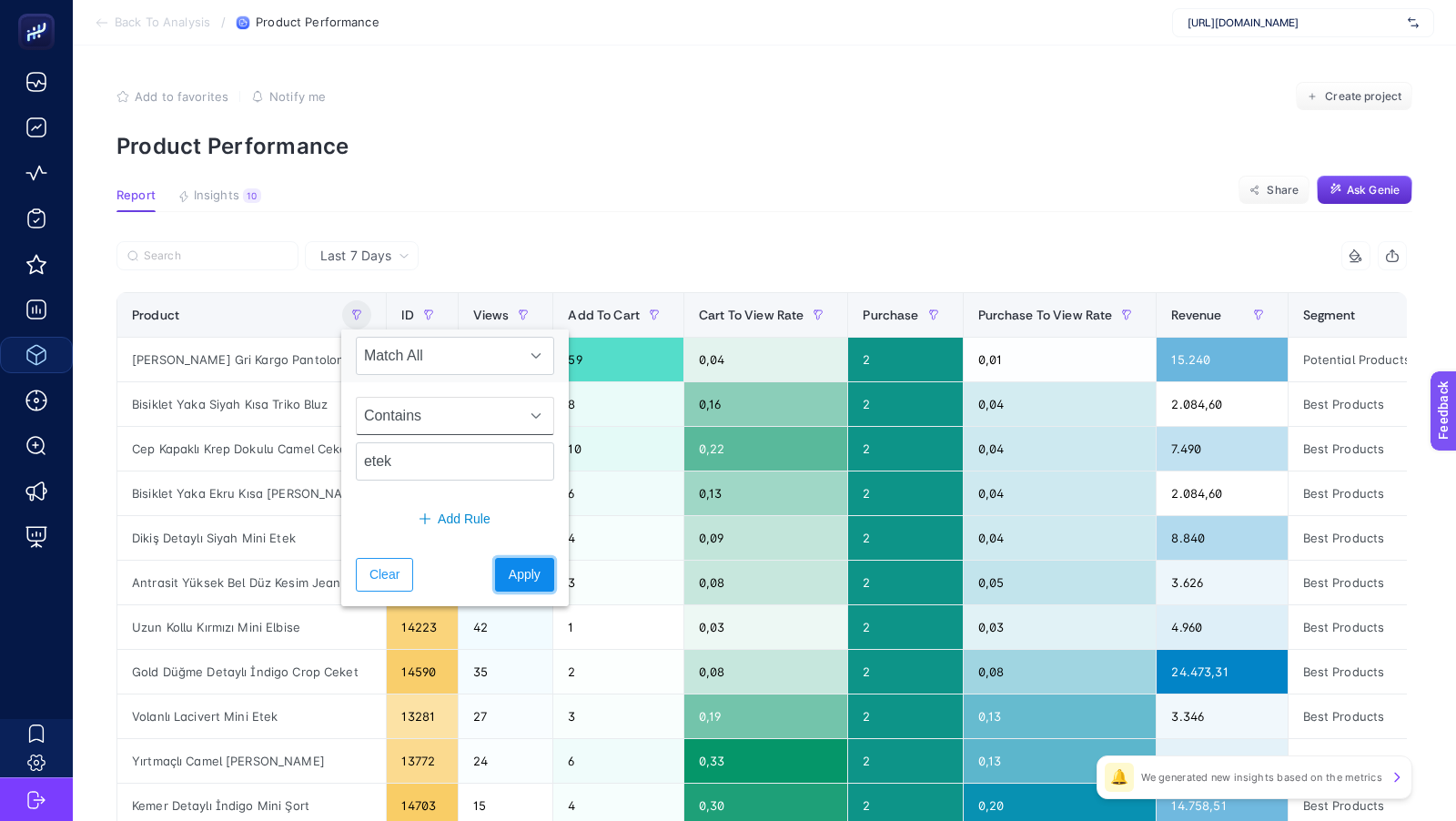
click at [508, 571] on span "Apply" at bounding box center [524, 575] width 32 height 20
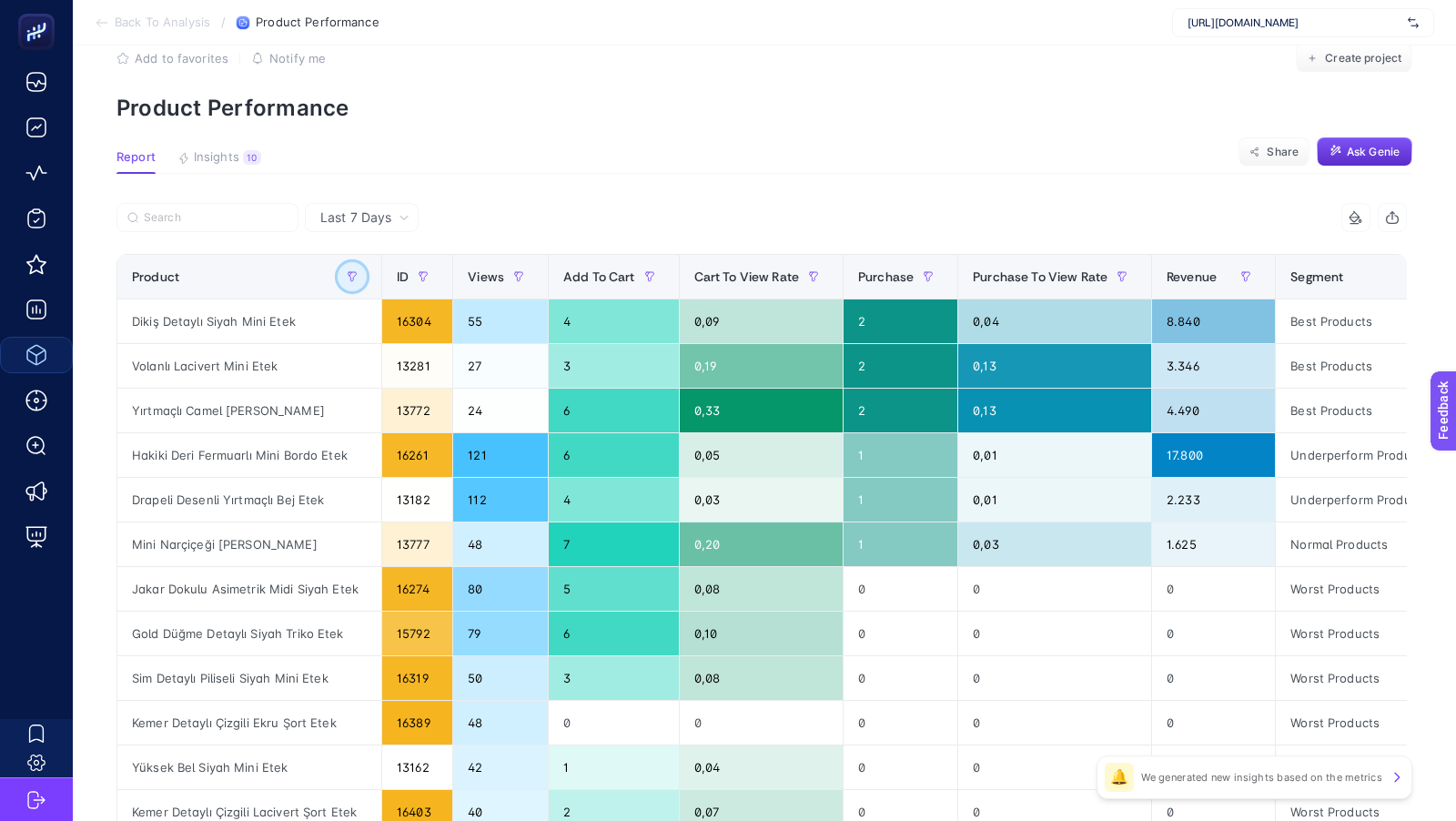
scroll to position [42, 0]
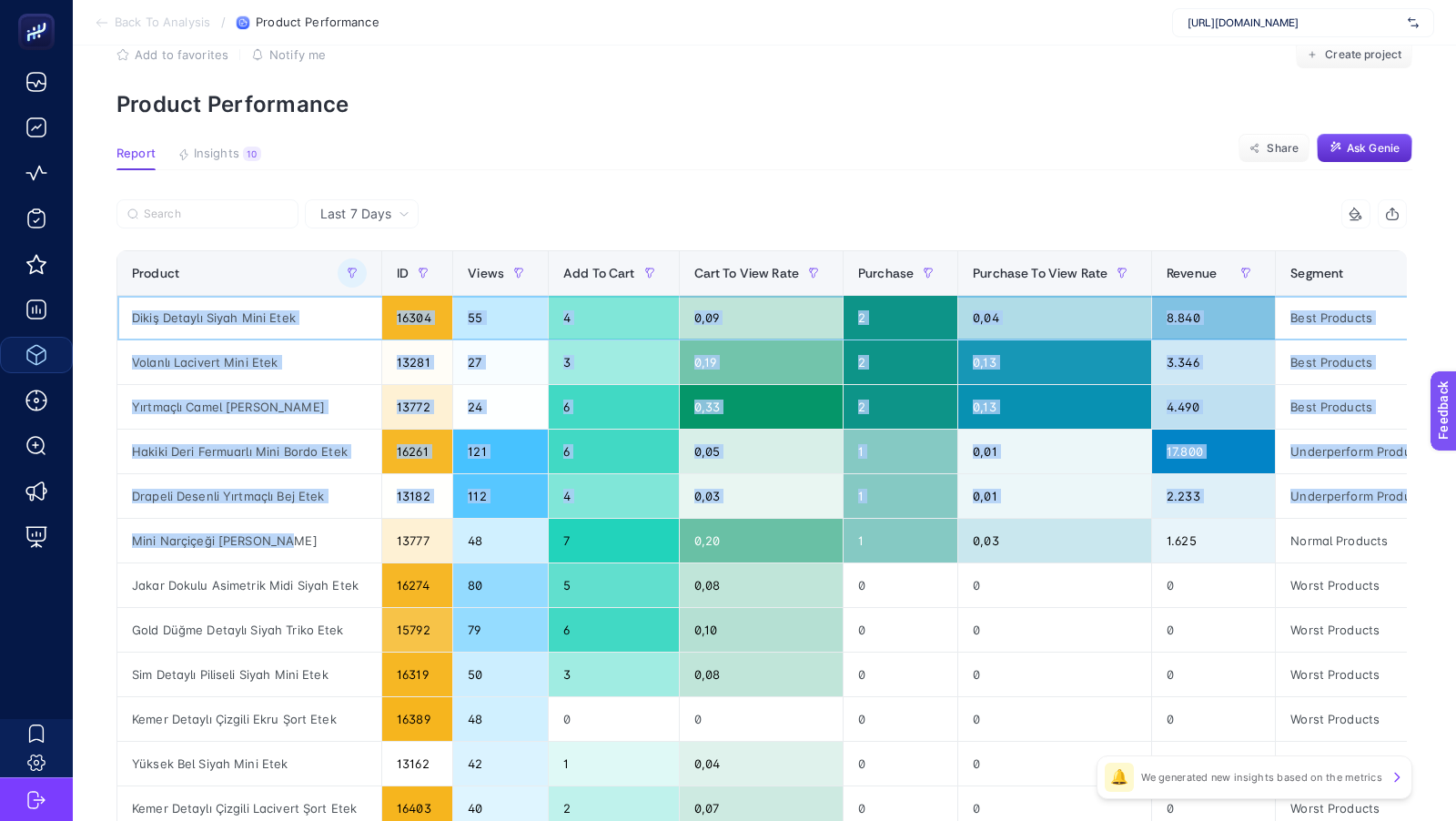
drag, startPoint x: 129, startPoint y: 313, endPoint x: 328, endPoint y: 539, distance: 301.1
click at [328, 539] on tbody "Dikiş Detaylı Siyah Mini Etek 16304 55 4 0,09 2 0,04 8.840 Best Products Volanl…" at bounding box center [814, 742] width 1393 height 891
click at [344, 279] on button "button" at bounding box center [352, 273] width 29 height 29
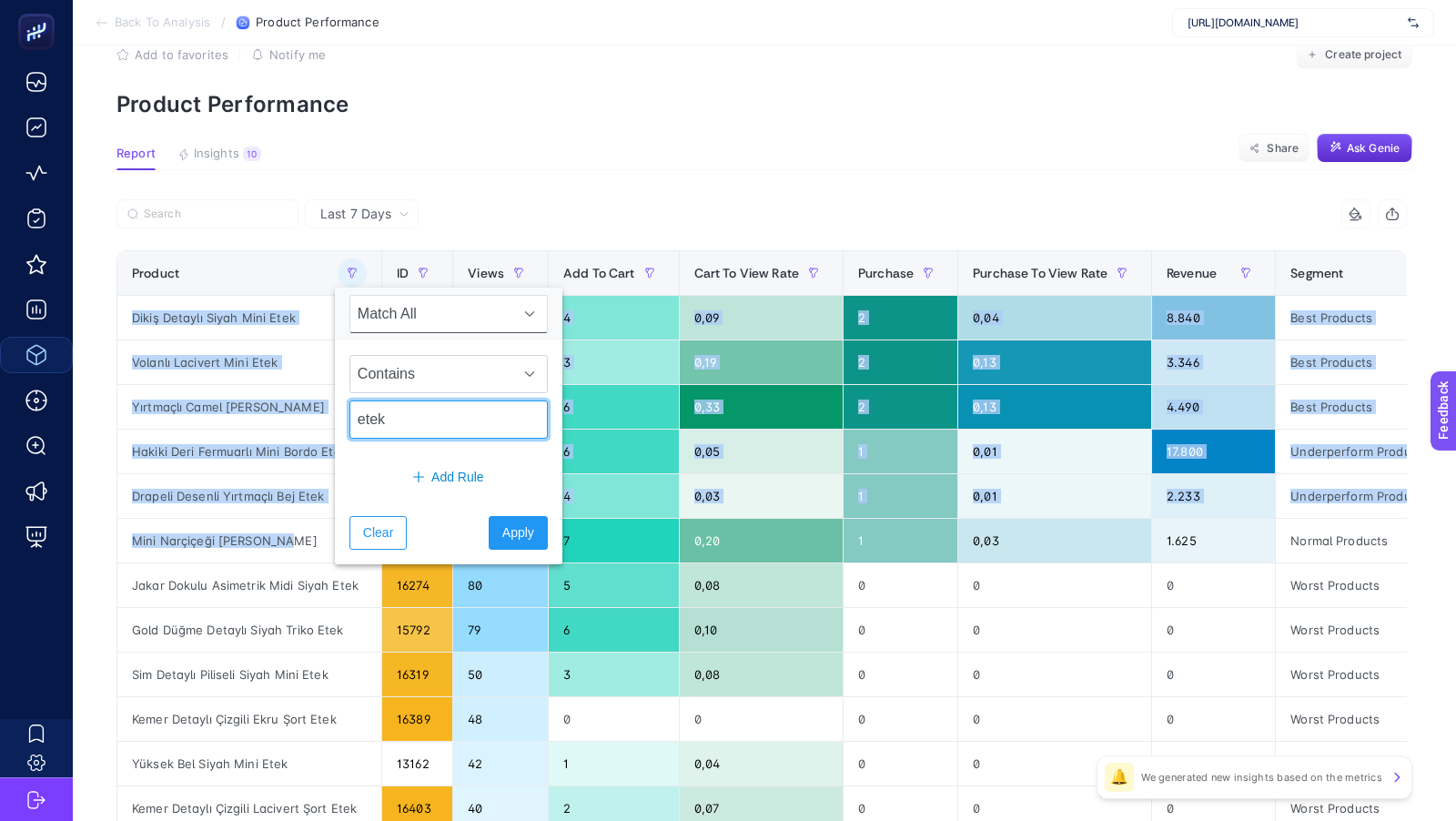
click at [385, 426] on input "etek" at bounding box center [448, 419] width 199 height 38
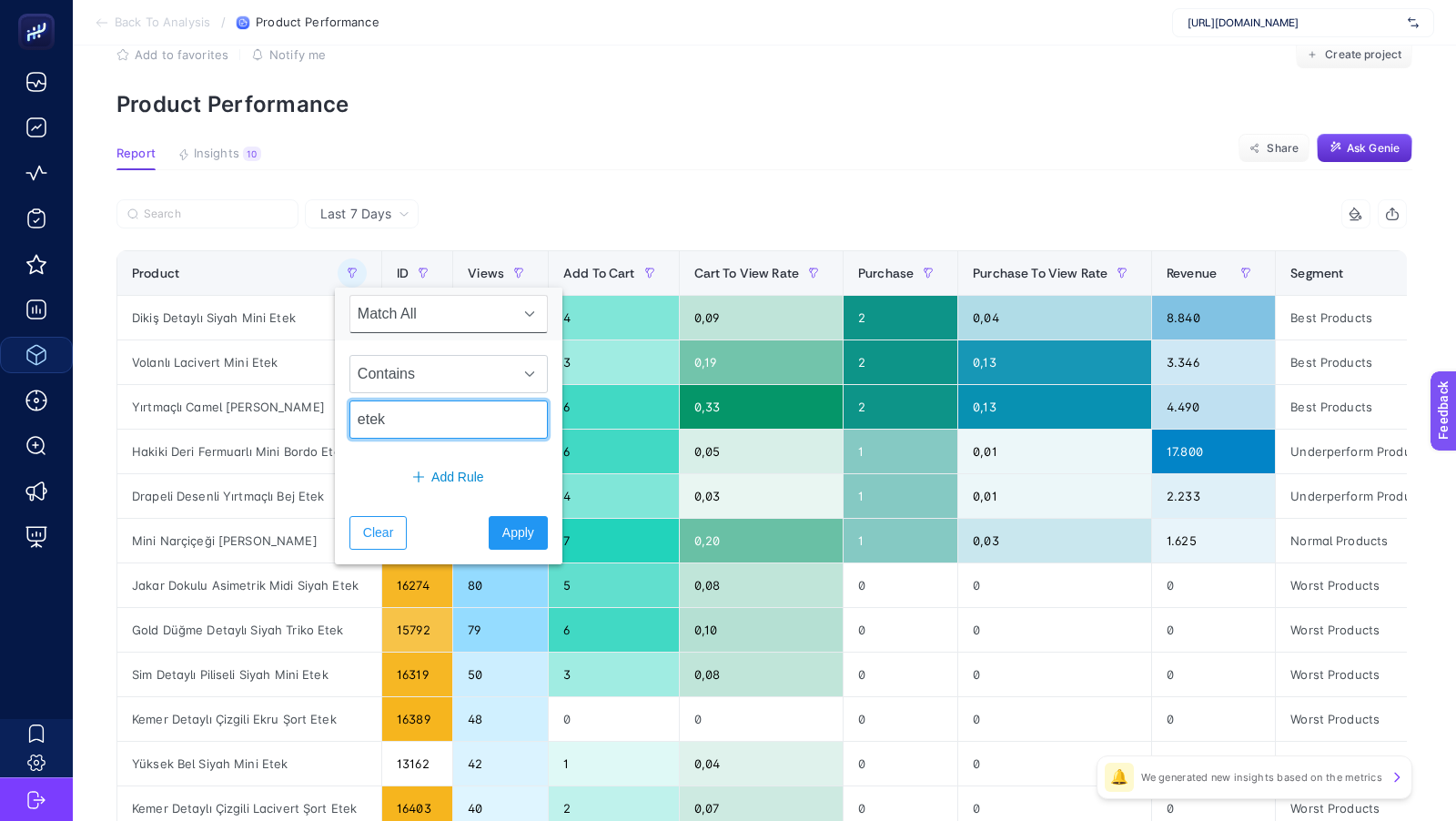
click at [385, 426] on input "etek" at bounding box center [448, 419] width 199 height 38
type input "pantolon"
click at [503, 533] on span "Apply" at bounding box center [518, 533] width 32 height 20
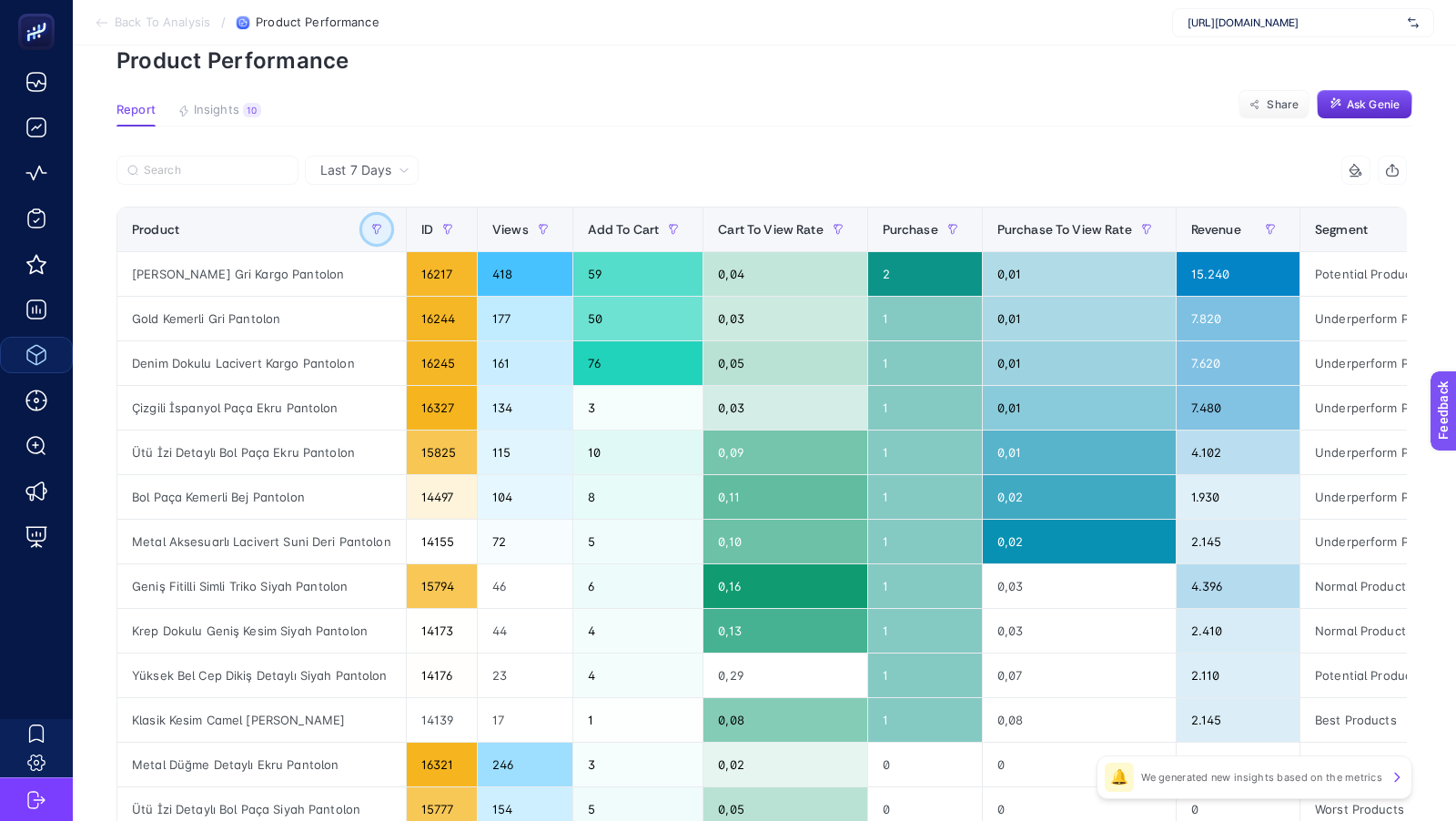
scroll to position [100, 0]
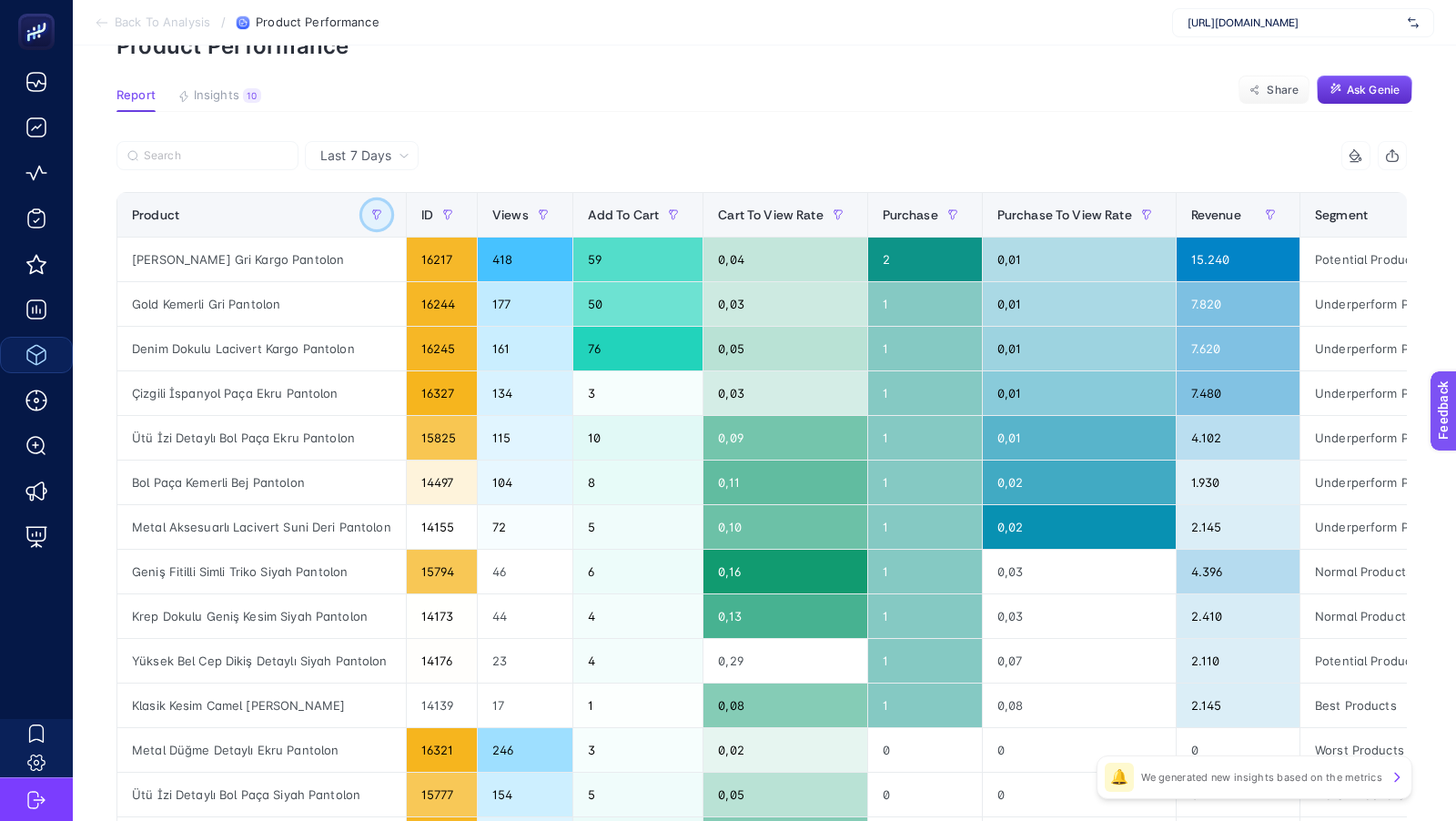
click at [373, 211] on icon "button" at bounding box center [376, 214] width 8 height 9
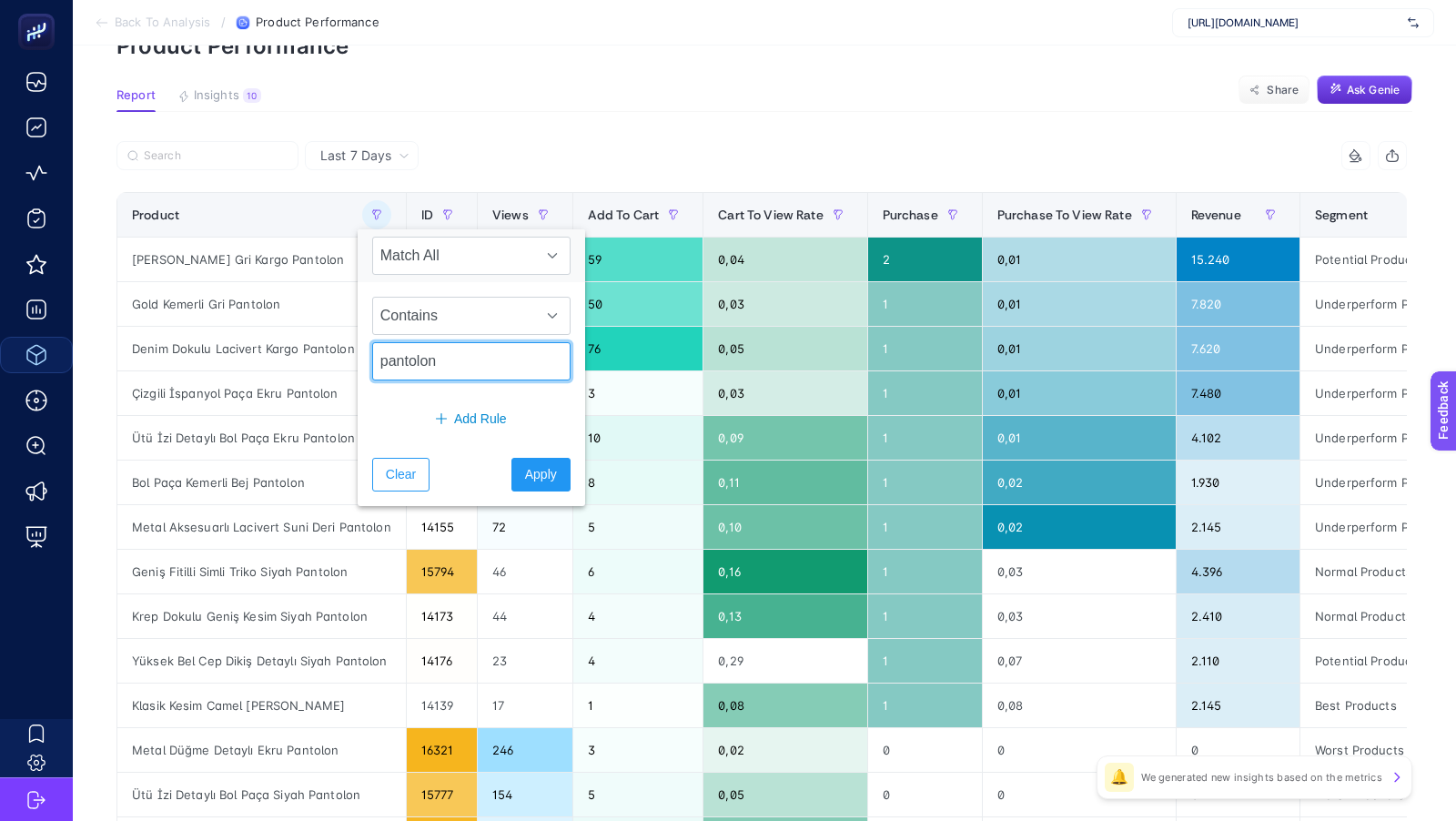
click at [415, 363] on input "pantolon" at bounding box center [471, 361] width 199 height 38
type input "bluz"
click at [525, 470] on span "Apply" at bounding box center [541, 475] width 32 height 20
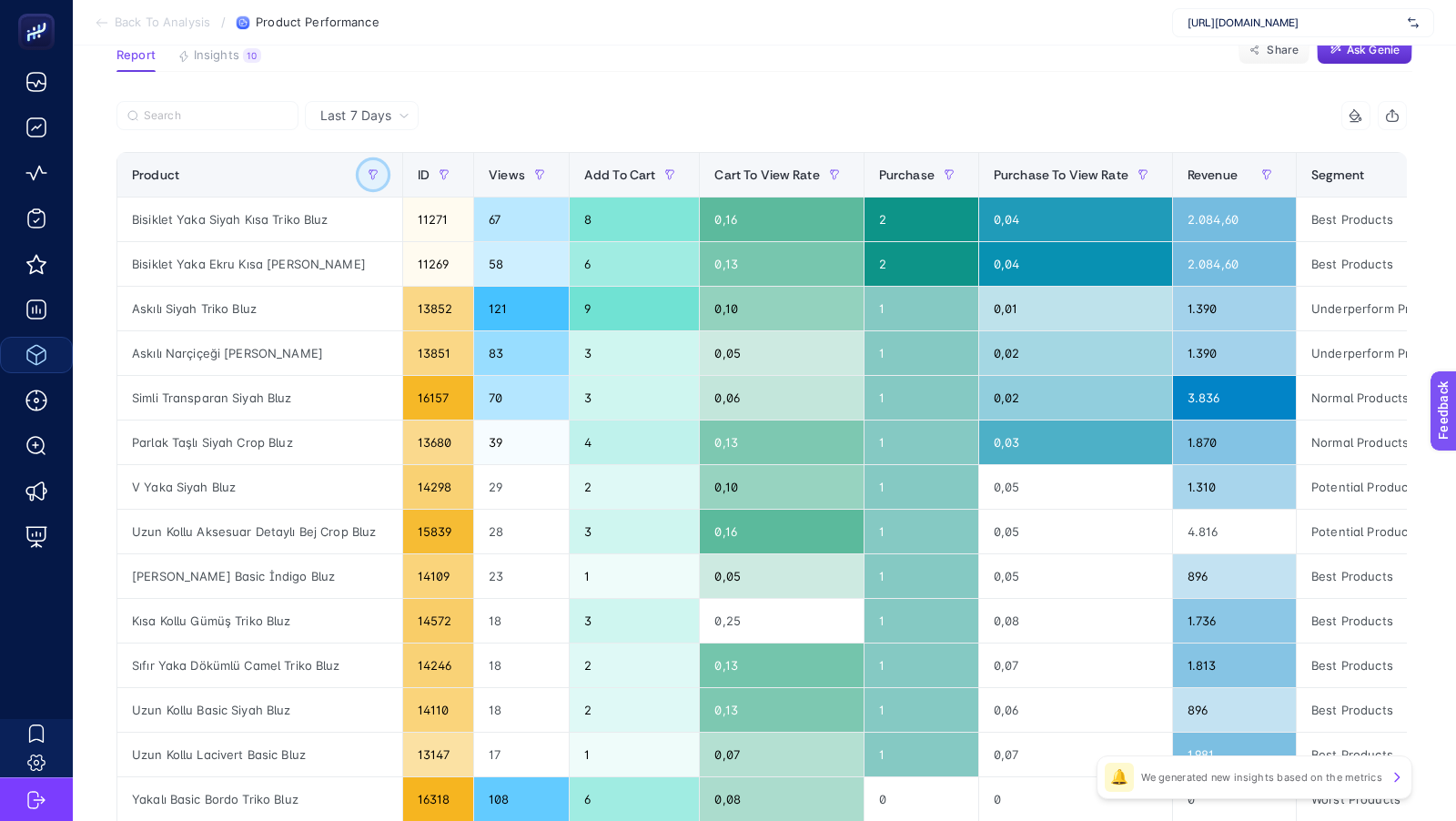
scroll to position [0, 0]
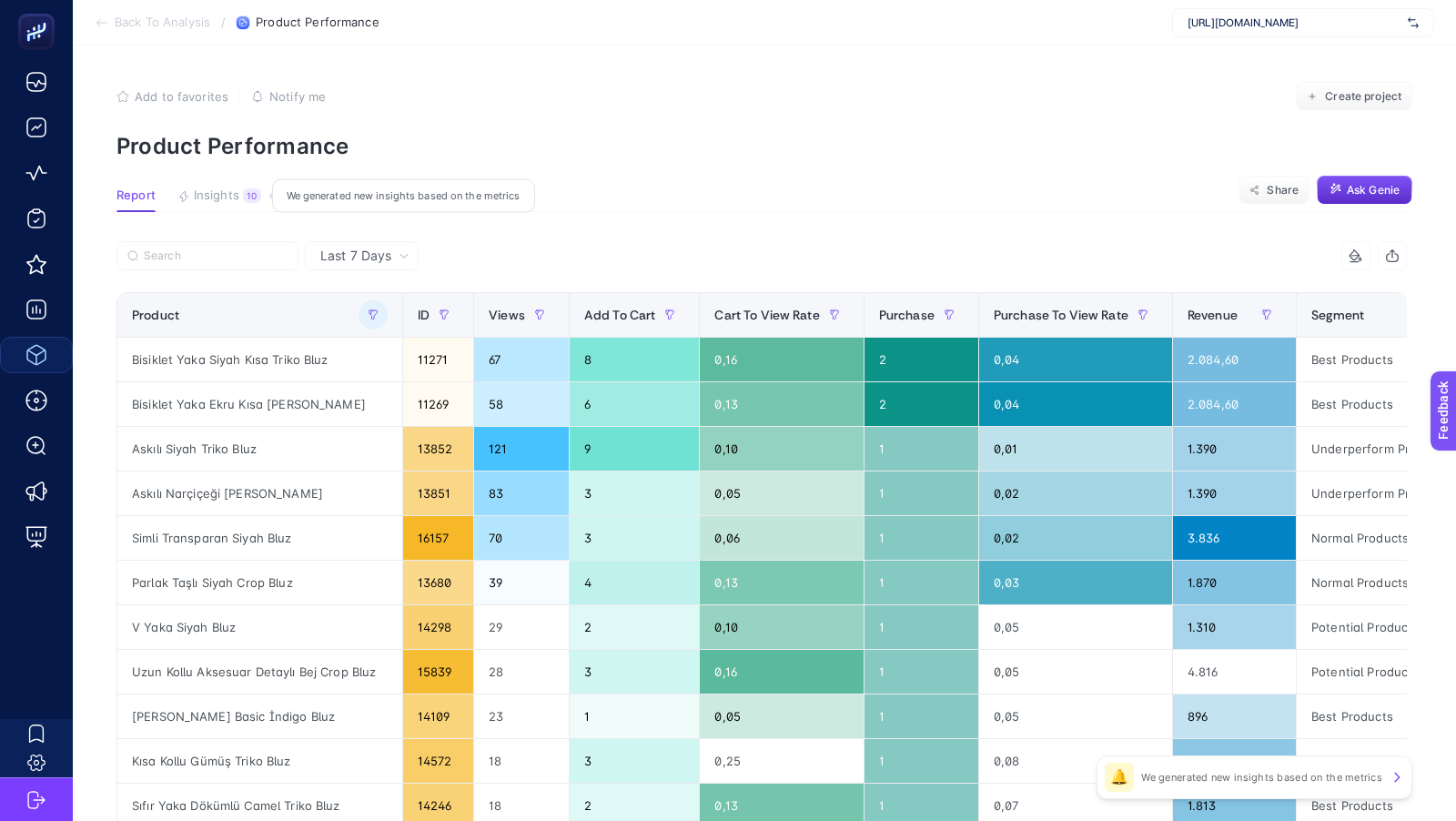
click at [206, 190] on span "Insights" at bounding box center [216, 195] width 46 height 15
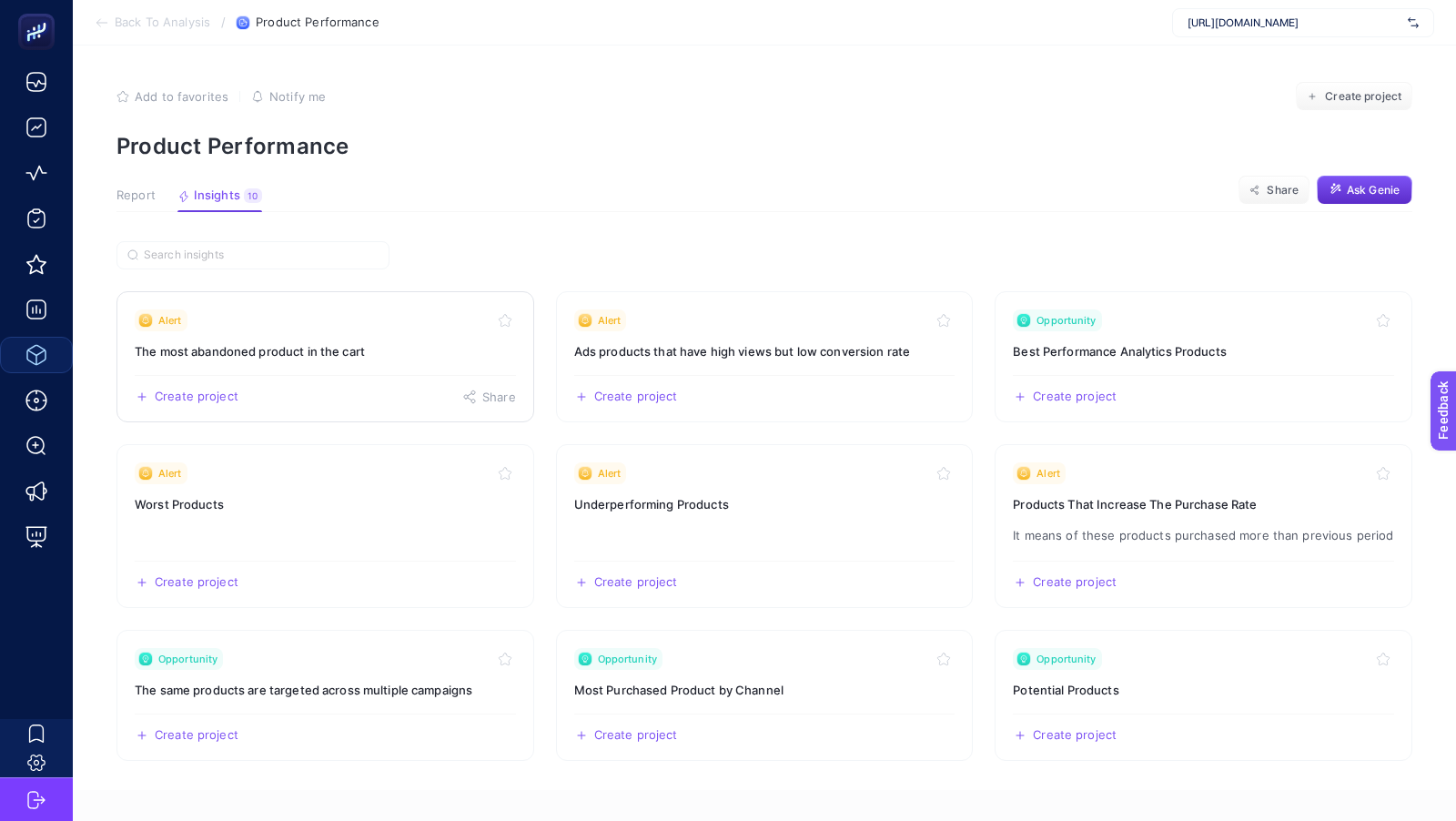
click at [269, 362] on link "Alert The most abandoned product in the cart Create project Share" at bounding box center [325, 357] width 418 height 131
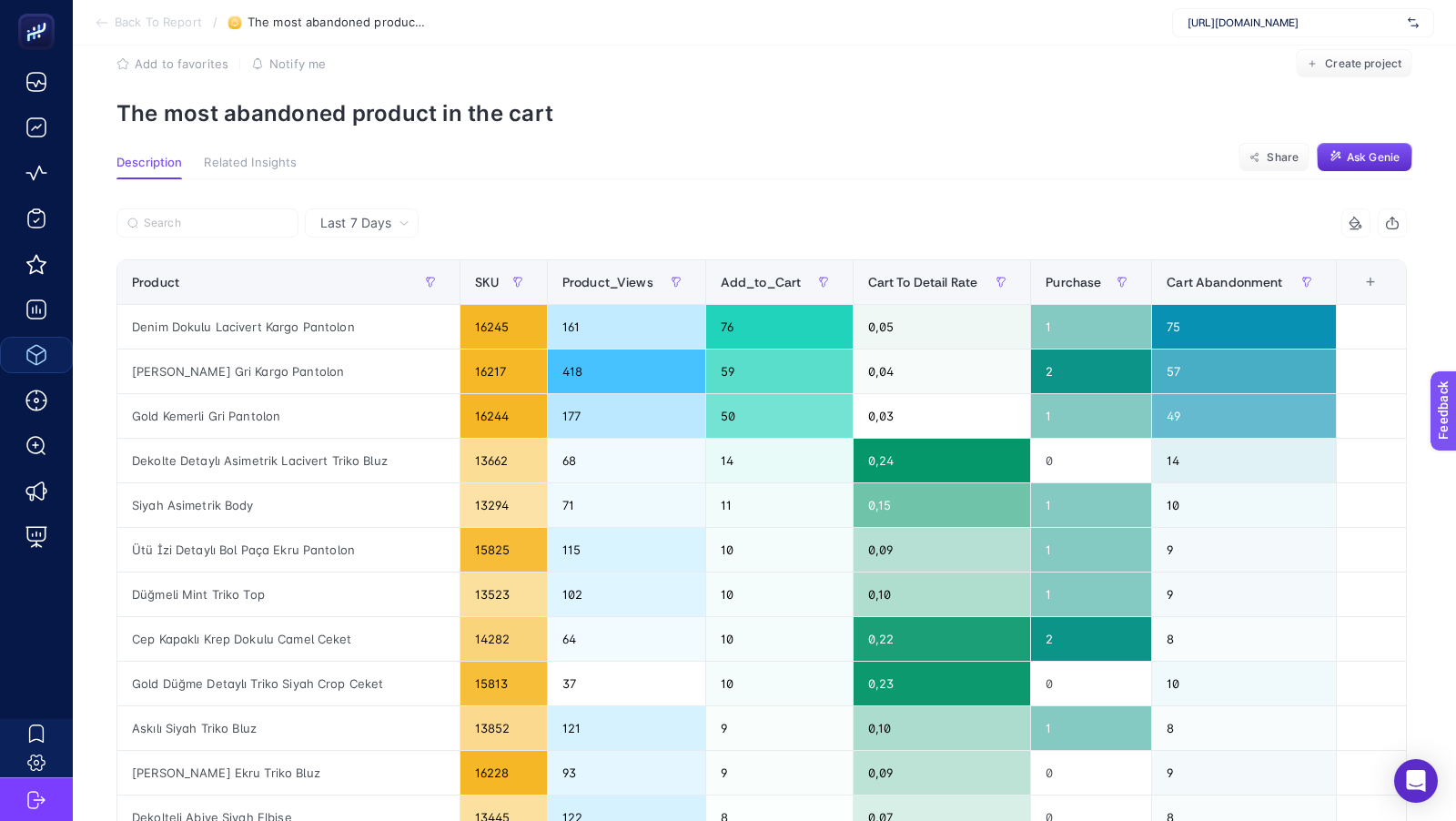
scroll to position [27, 0]
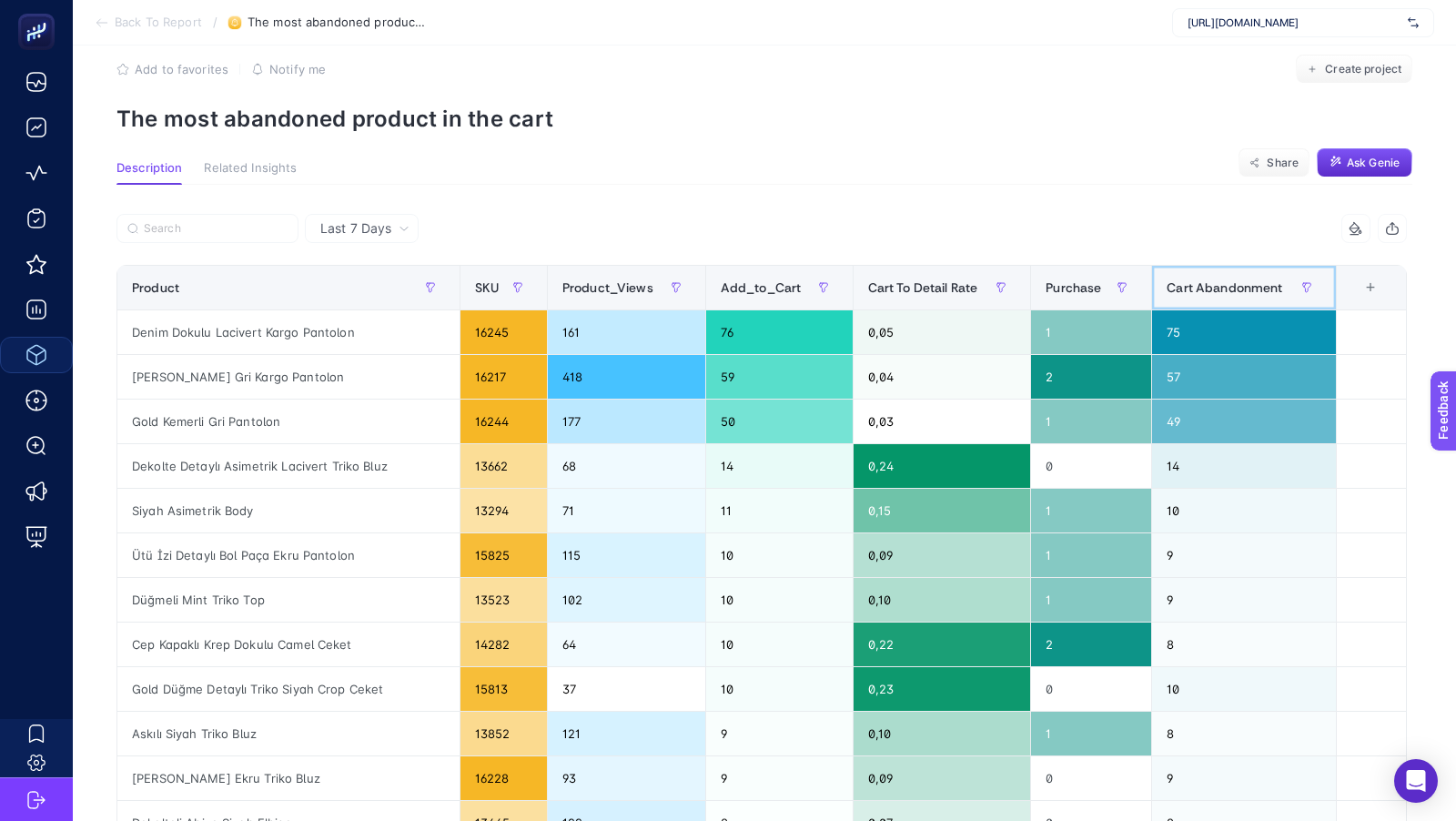
click at [1188, 274] on div "Cart Abandonment" at bounding box center [1244, 287] width 154 height 29
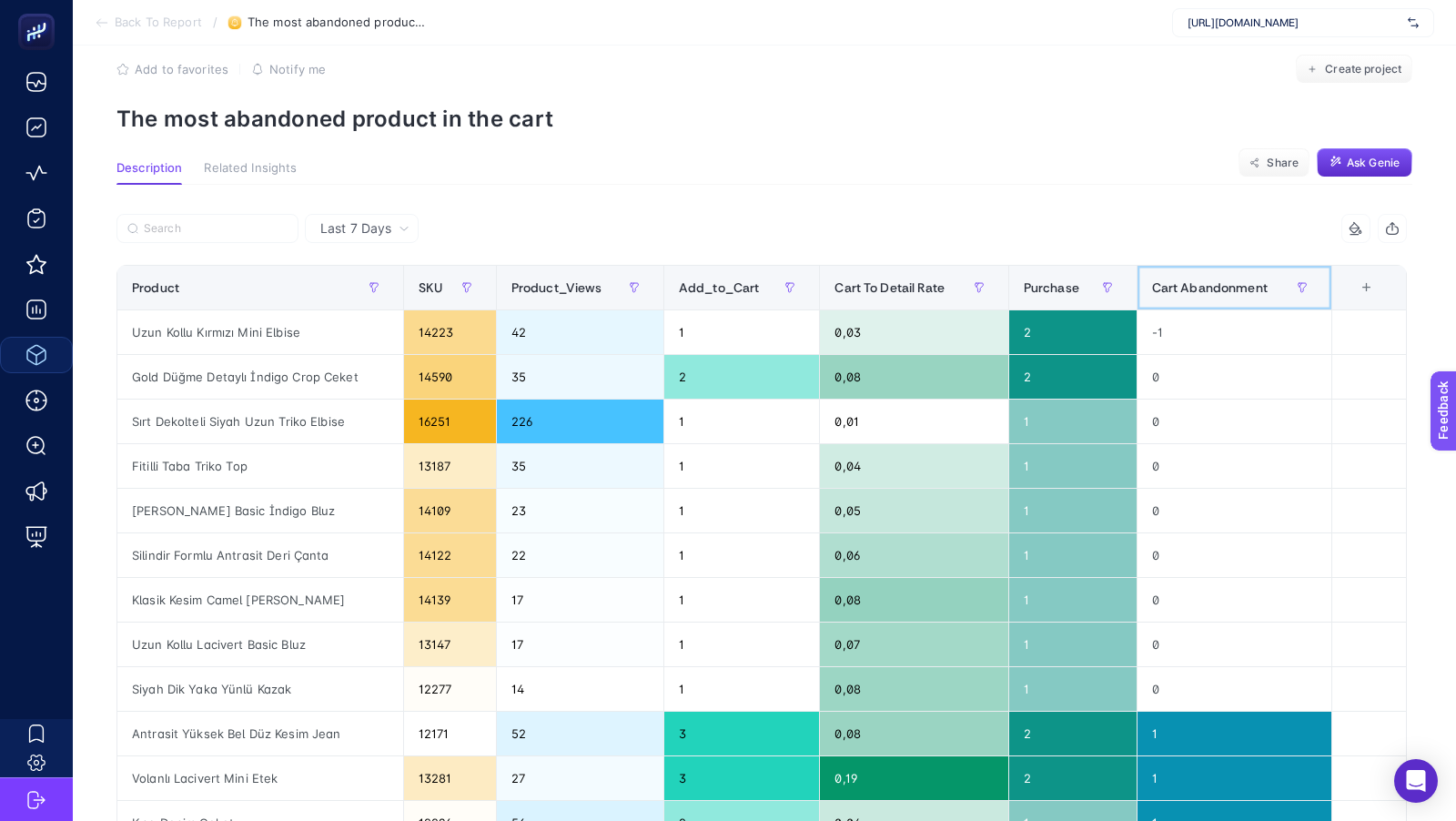
click at [1188, 274] on div "Cart Abandonment" at bounding box center [1234, 287] width 165 height 29
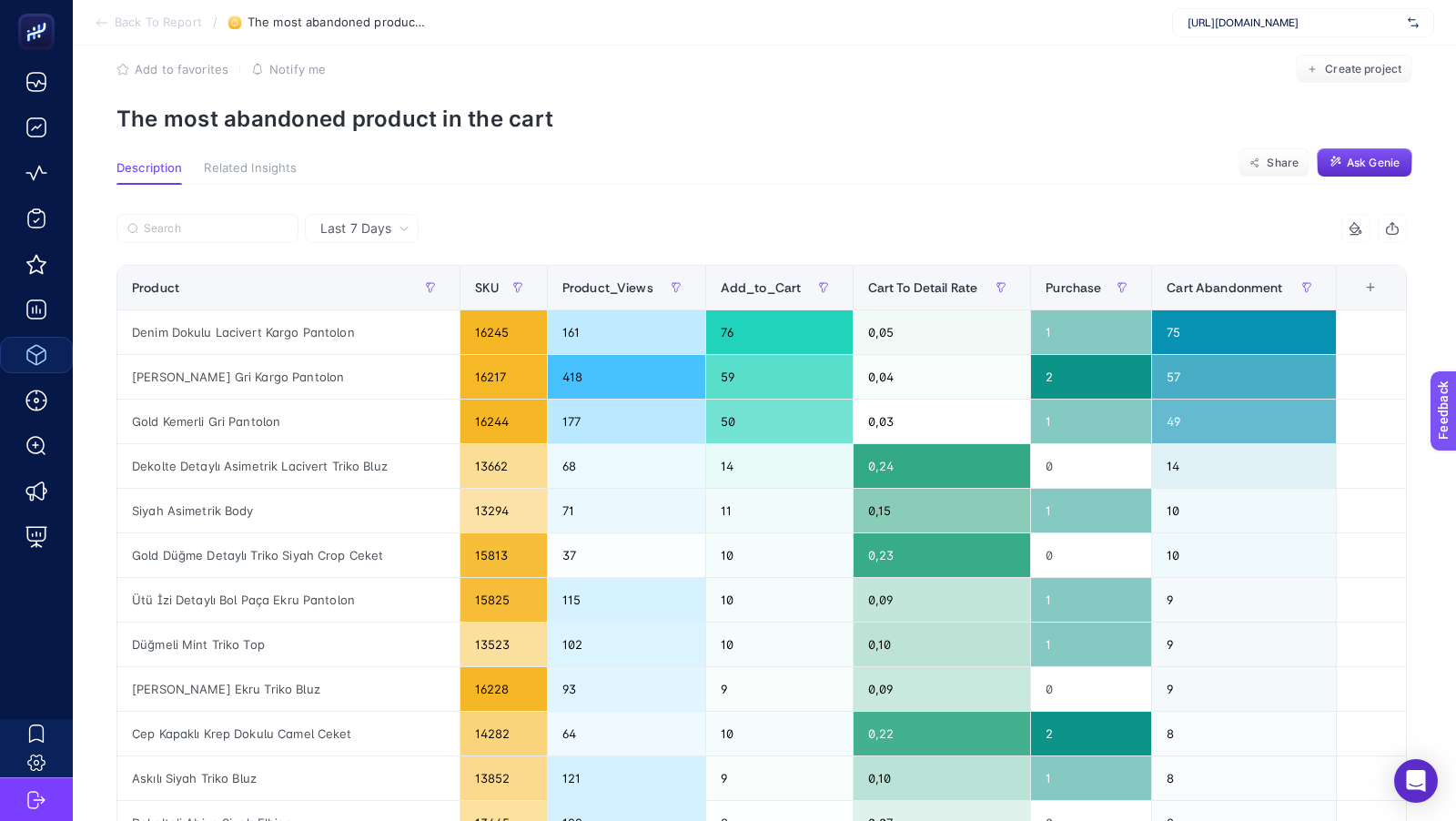
click at [366, 220] on span "Last 7 Days" at bounding box center [356, 228] width 71 height 19
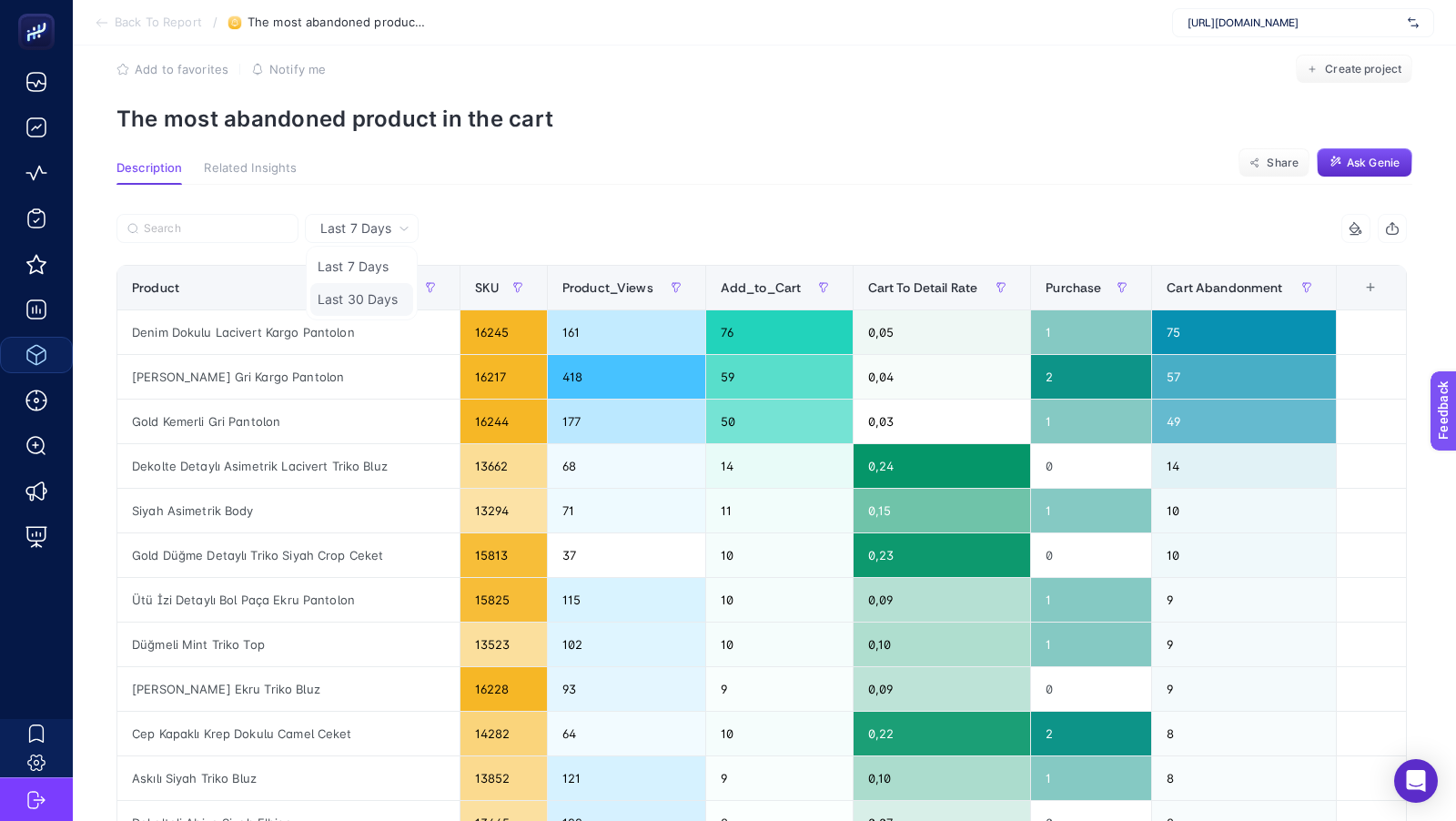
click at [357, 302] on li "Last 30 Days" at bounding box center [361, 299] width 103 height 33
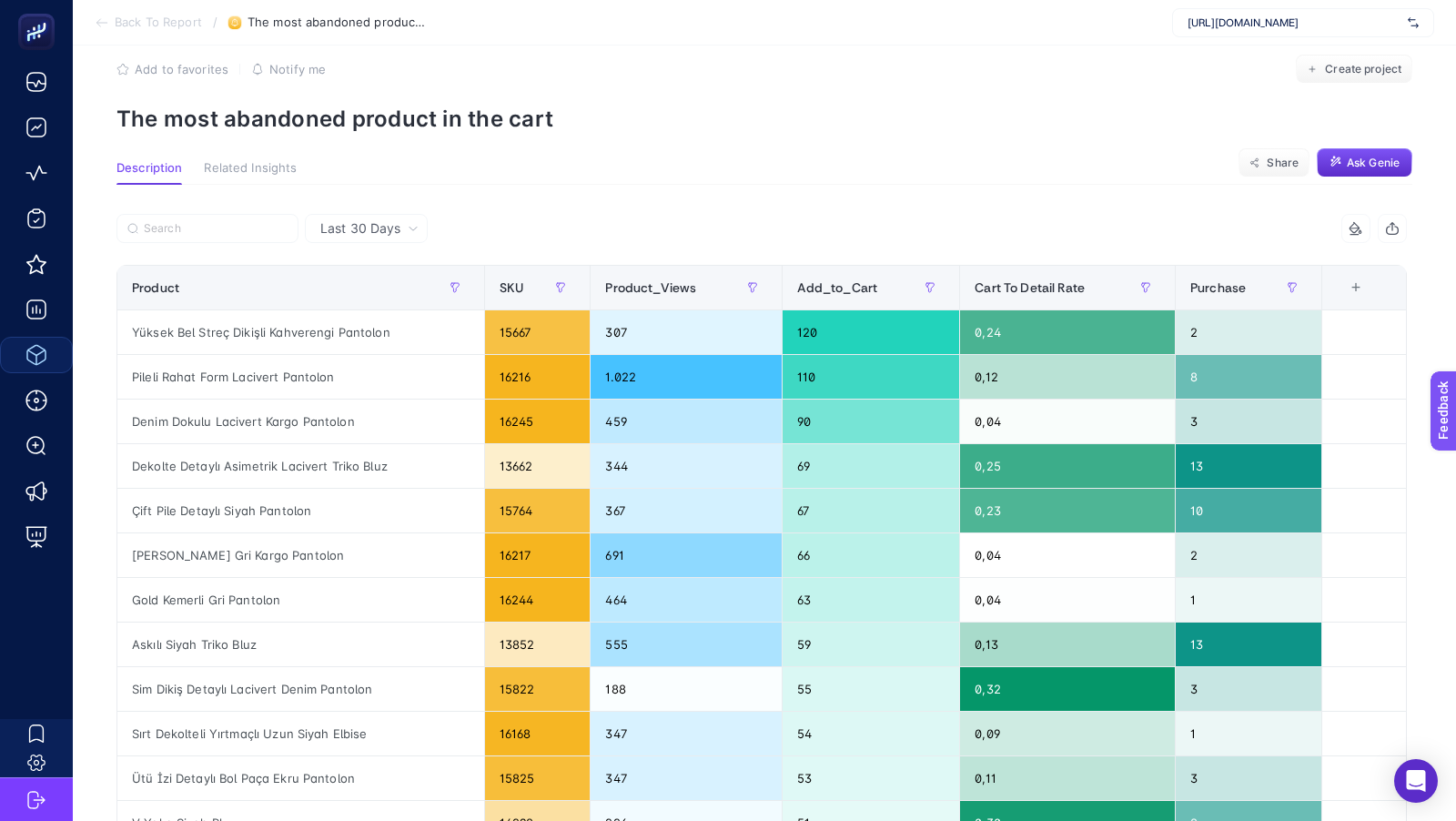
click at [382, 237] on span "Last 30 Days" at bounding box center [361, 228] width 80 height 19
click at [357, 270] on li "Last 7 Days" at bounding box center [366, 267] width 111 height 33
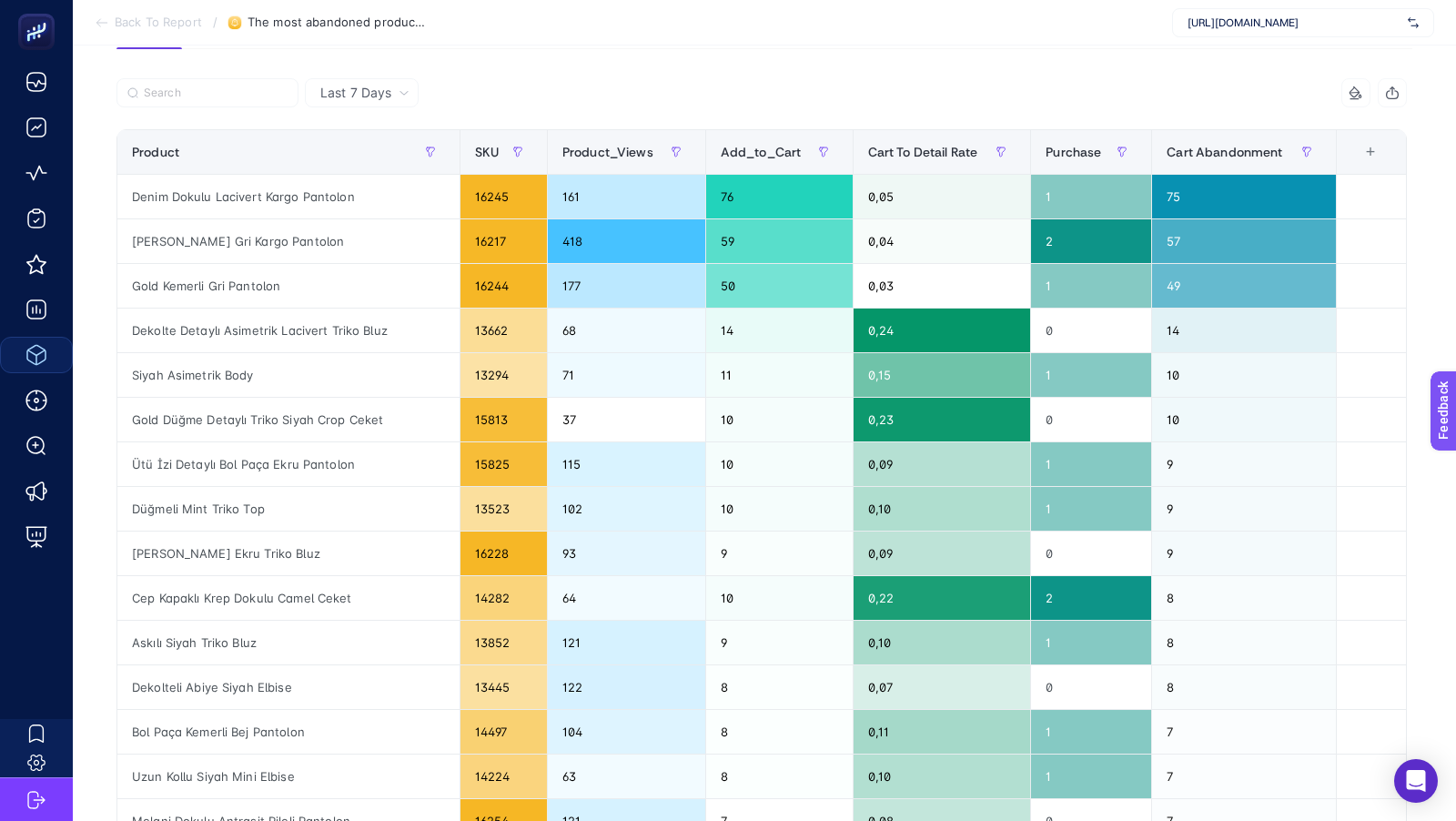
scroll to position [143, 0]
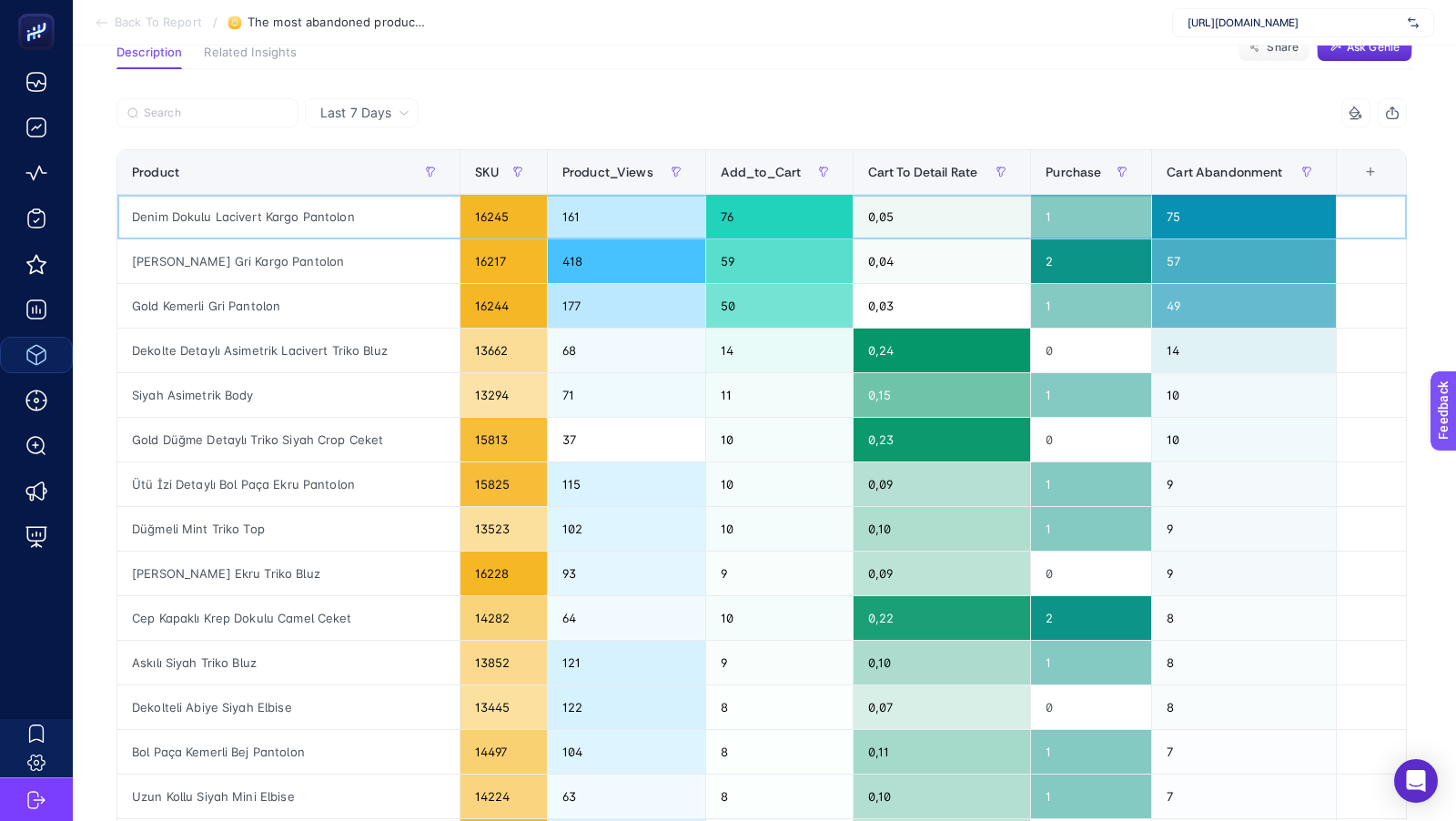
click at [240, 217] on div "Denim Dokulu Lacivert Kargo Pantolon" at bounding box center [288, 216] width 342 height 44
copy tr "Denim Dokulu Lacivert Kargo Pantolon"
